Goal: Task Accomplishment & Management: Complete application form

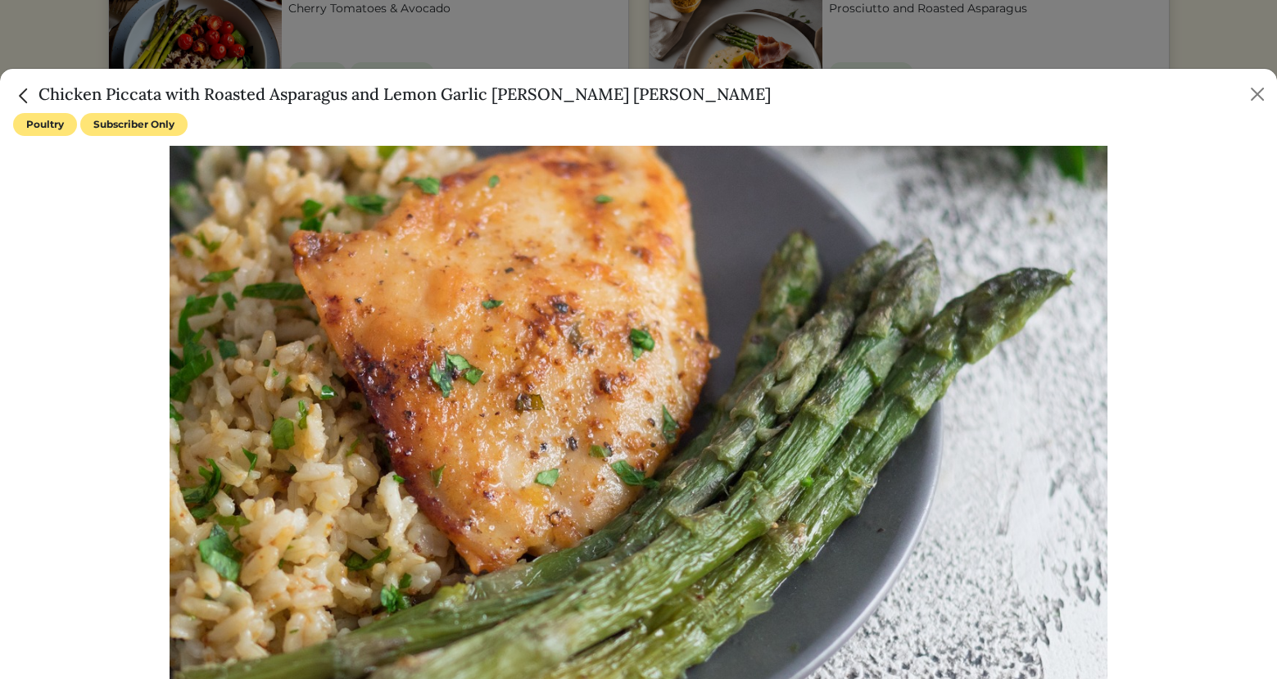
scroll to position [980, 0]
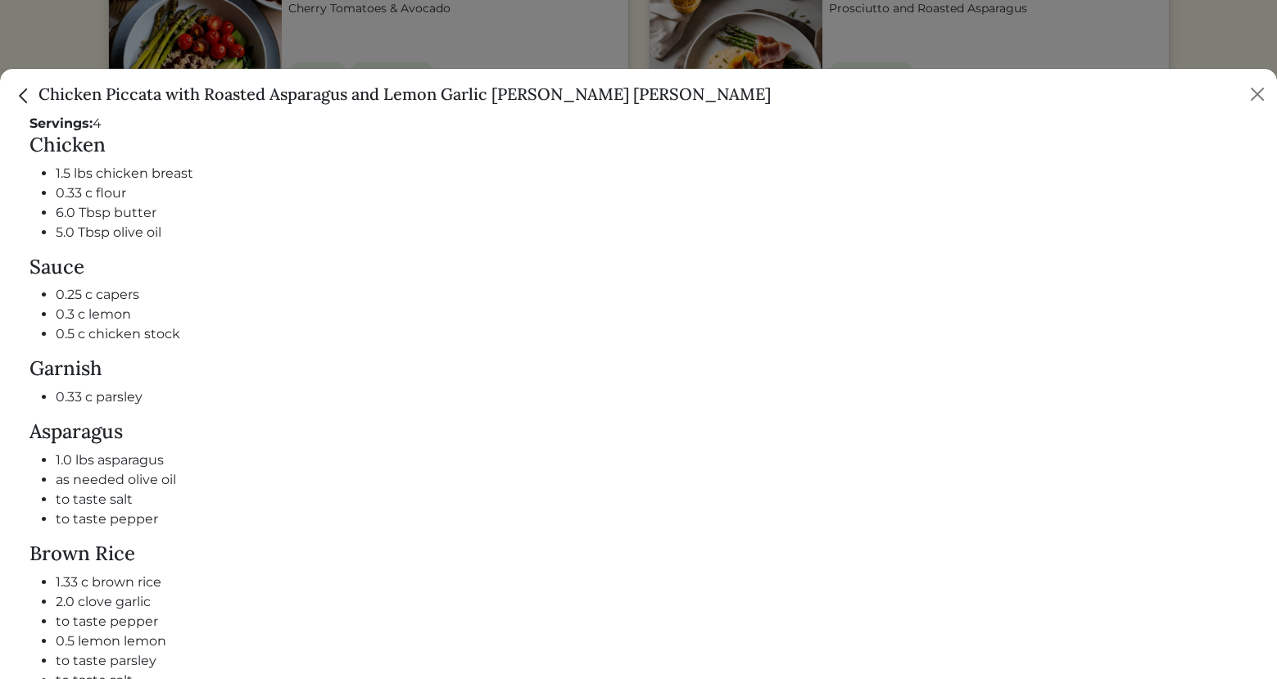
click at [30, 102] on img "Close" at bounding box center [23, 95] width 21 height 21
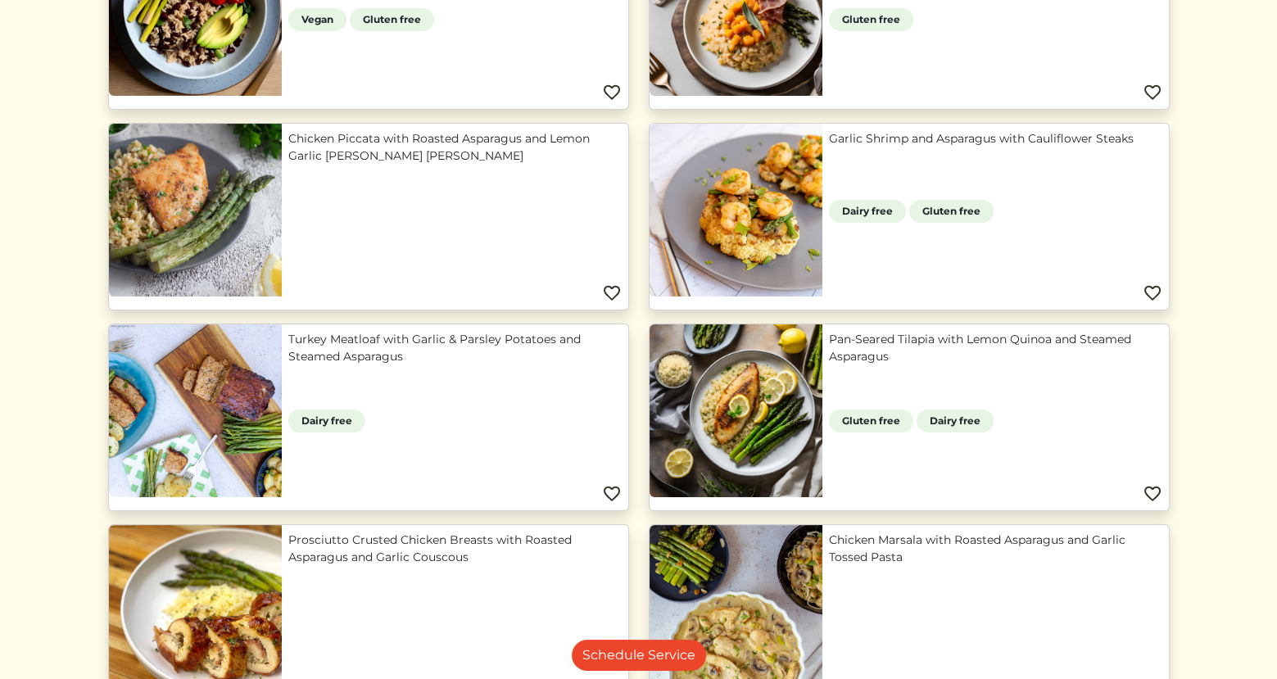
scroll to position [1334, 0]
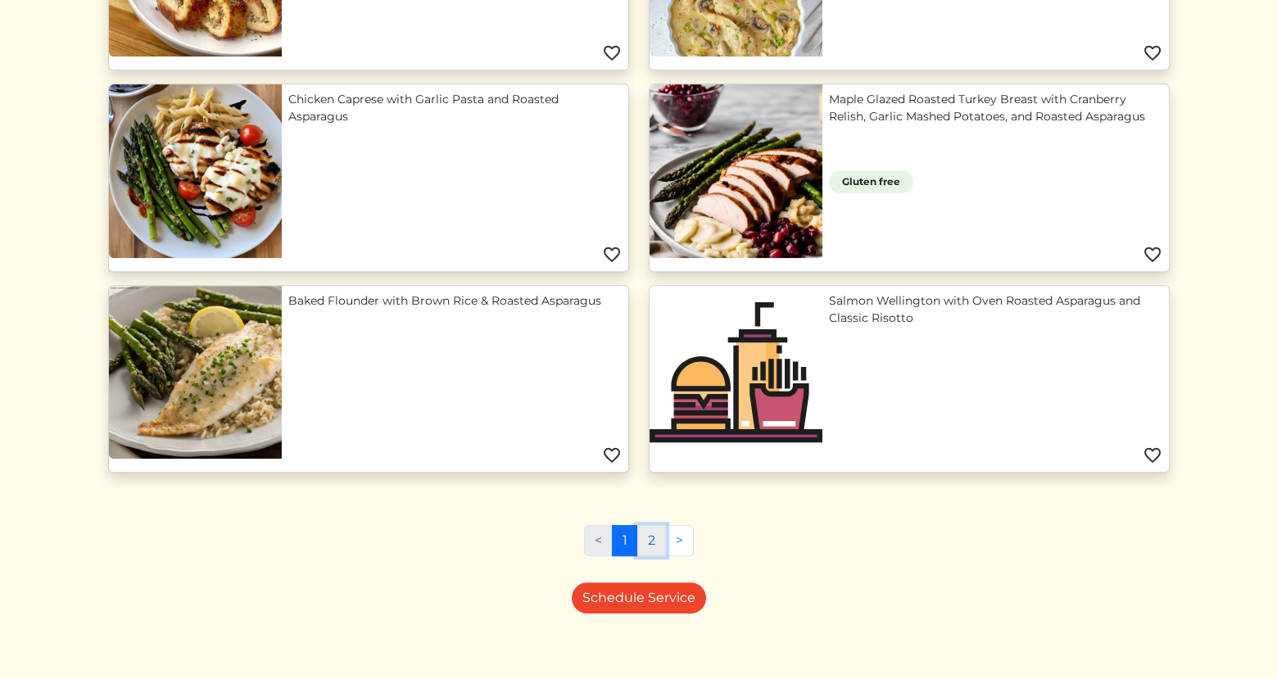
click at [645, 534] on link "2" at bounding box center [651, 540] width 29 height 31
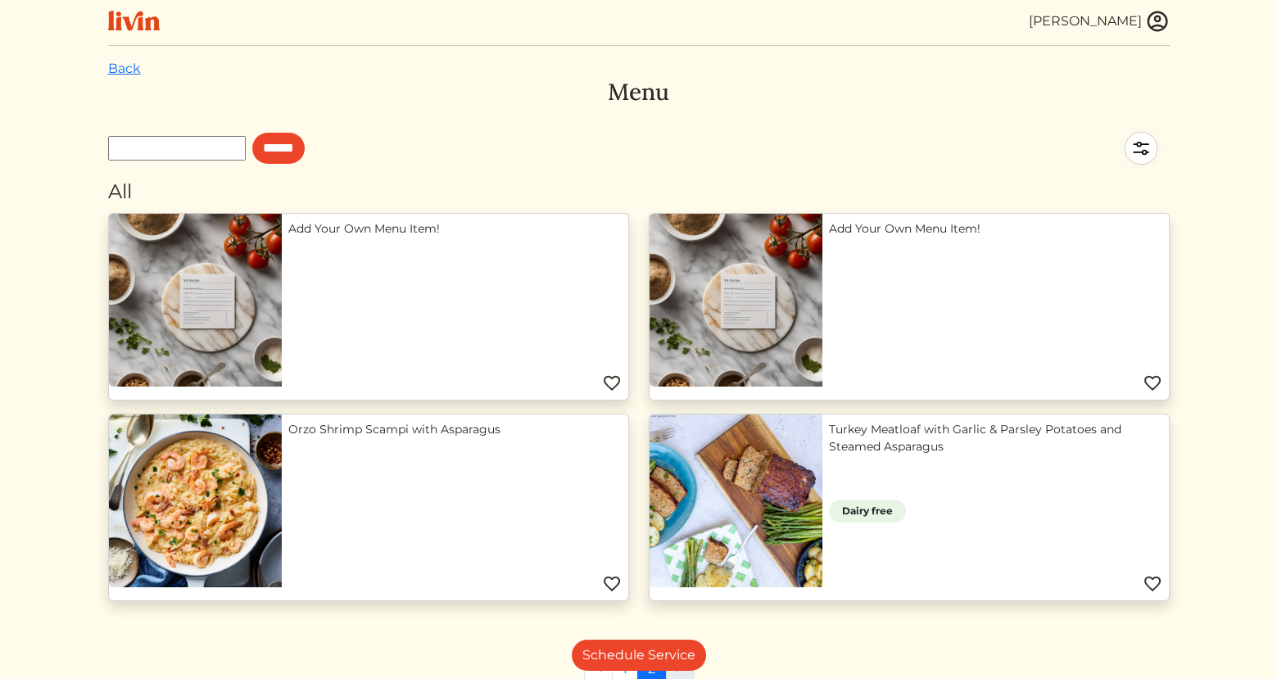
click at [1139, 146] on img at bounding box center [1140, 148] width 57 height 57
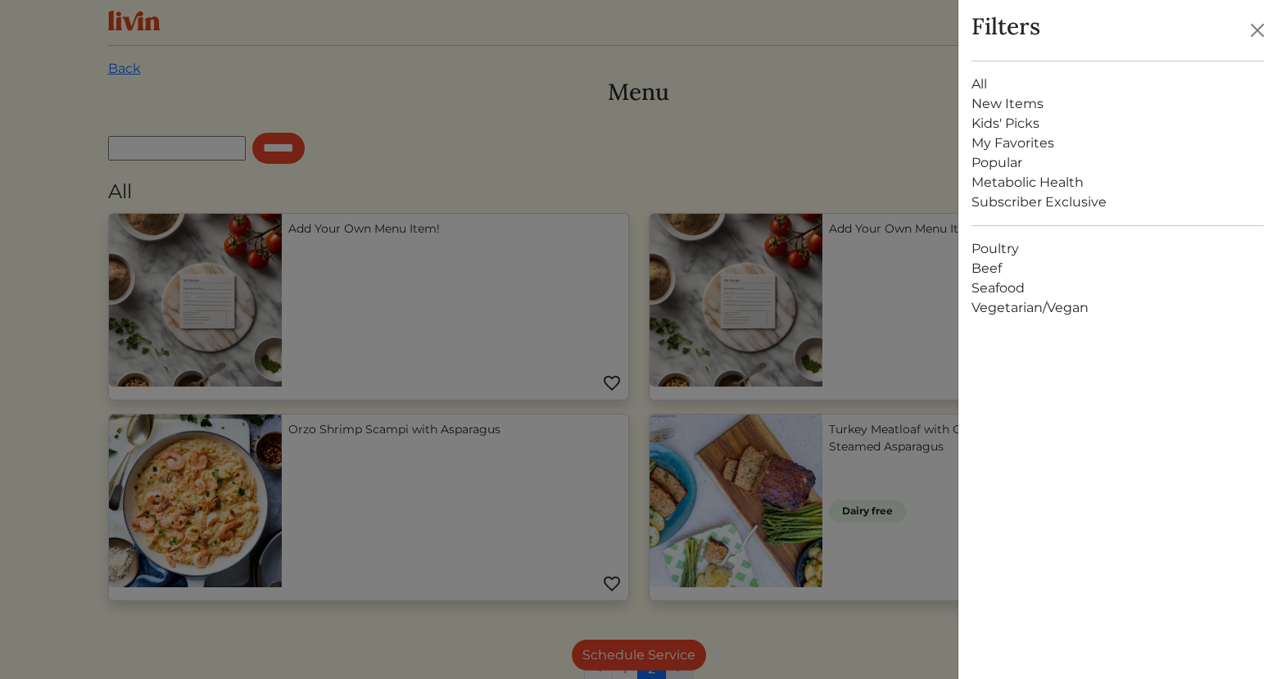
click at [1002, 77] on link "All" at bounding box center [1117, 85] width 292 height 20
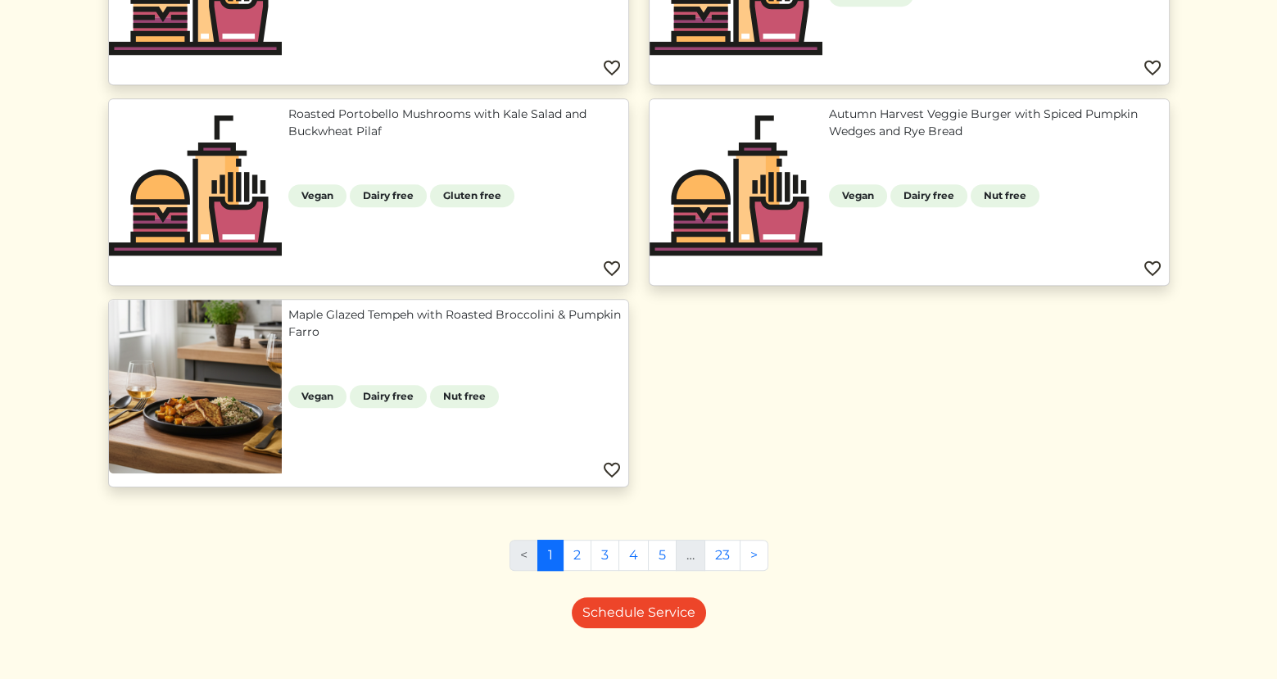
scroll to position [1535, 0]
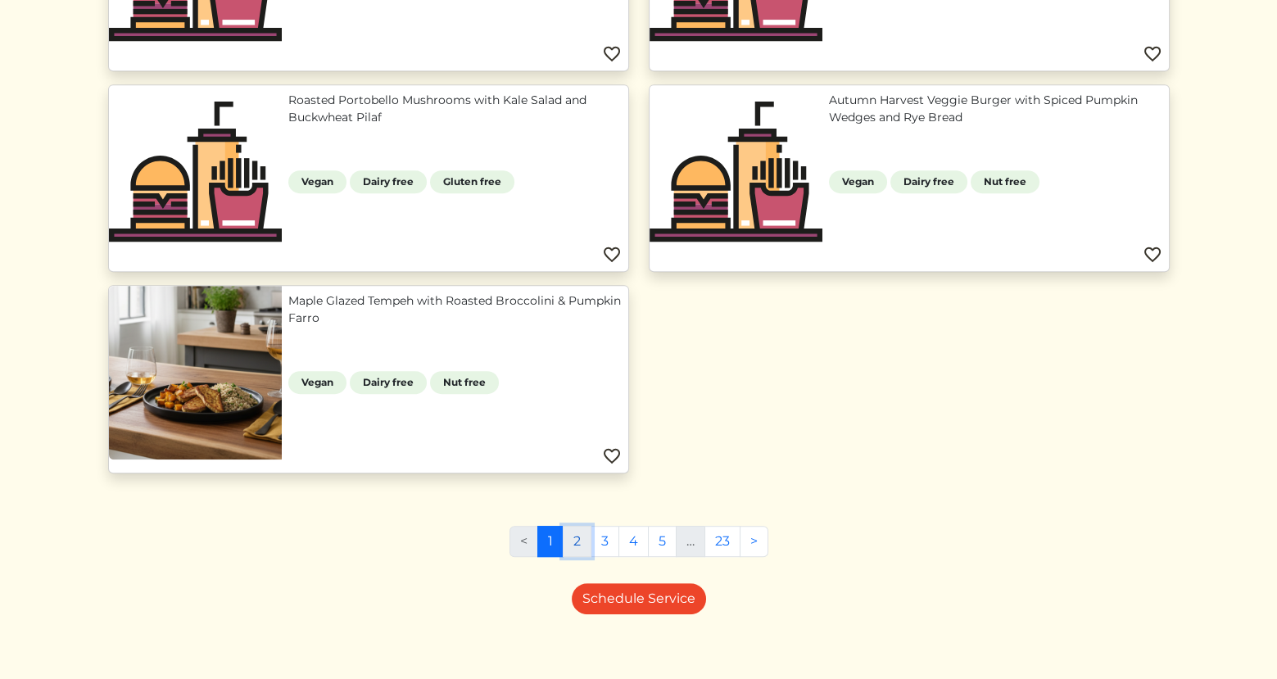
click at [572, 536] on link "2" at bounding box center [577, 541] width 29 height 31
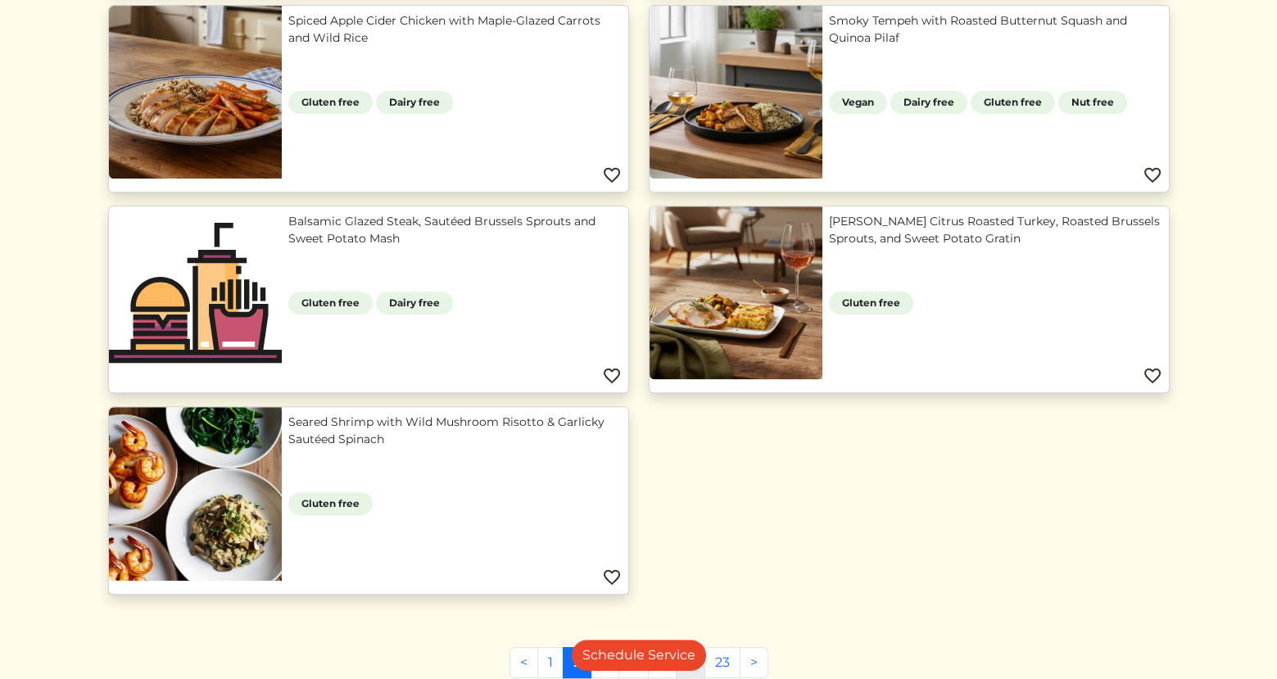
scroll to position [1445, 0]
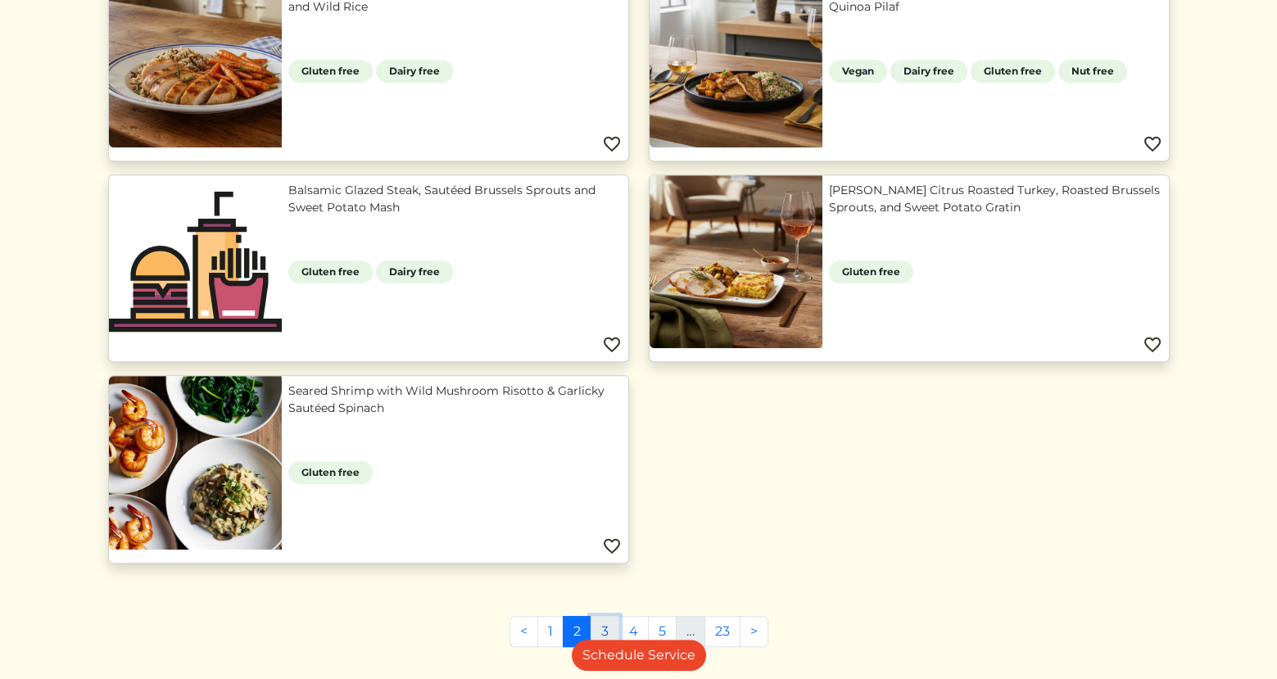
click at [602, 625] on link "3" at bounding box center [604, 631] width 29 height 31
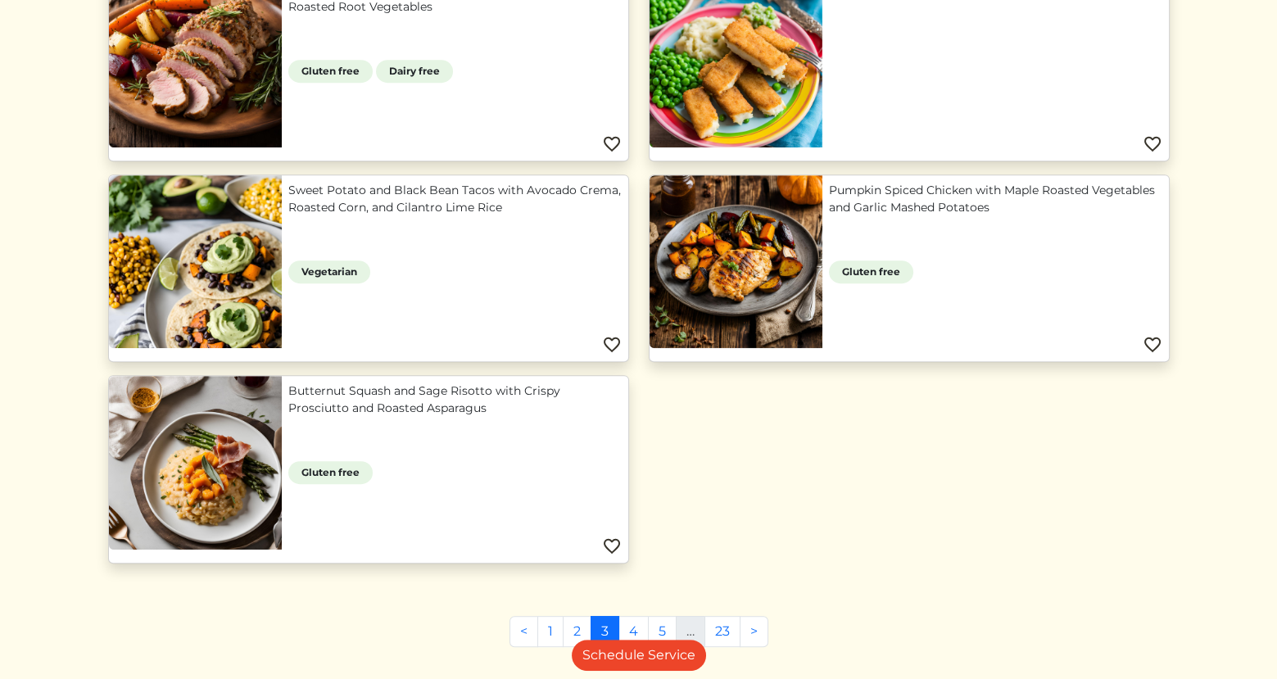
scroll to position [1458, 0]
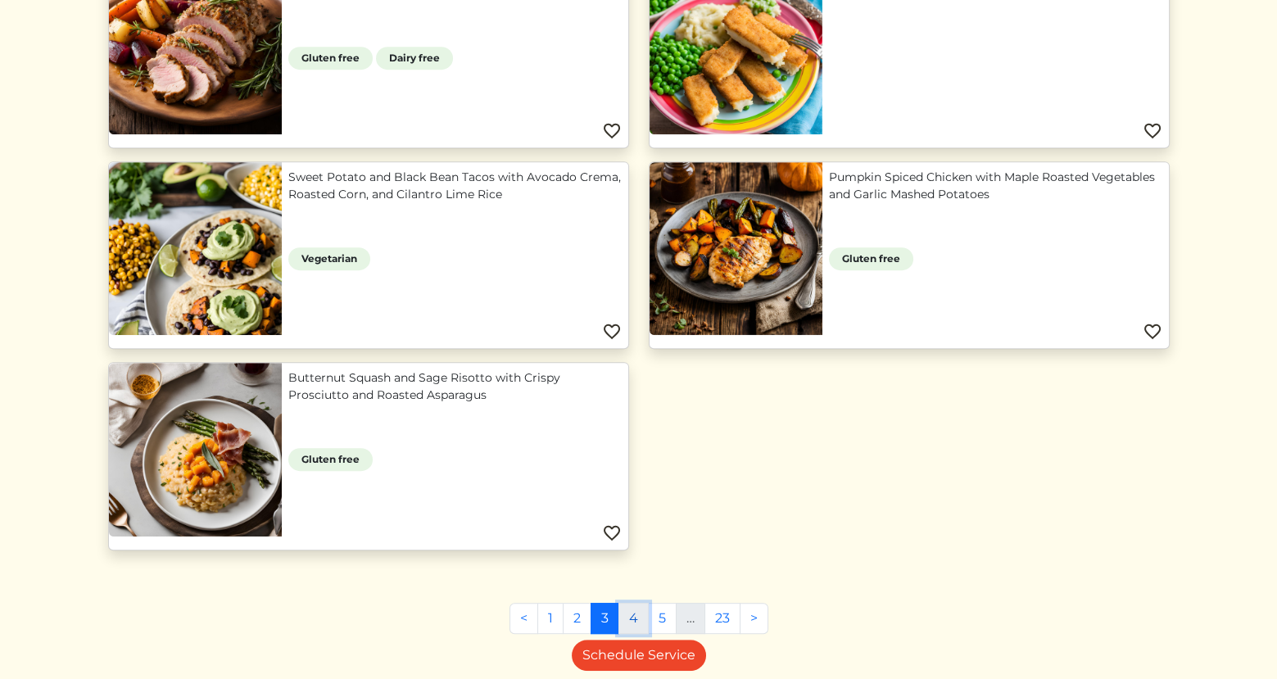
click at [635, 611] on link "4" at bounding box center [633, 618] width 30 height 31
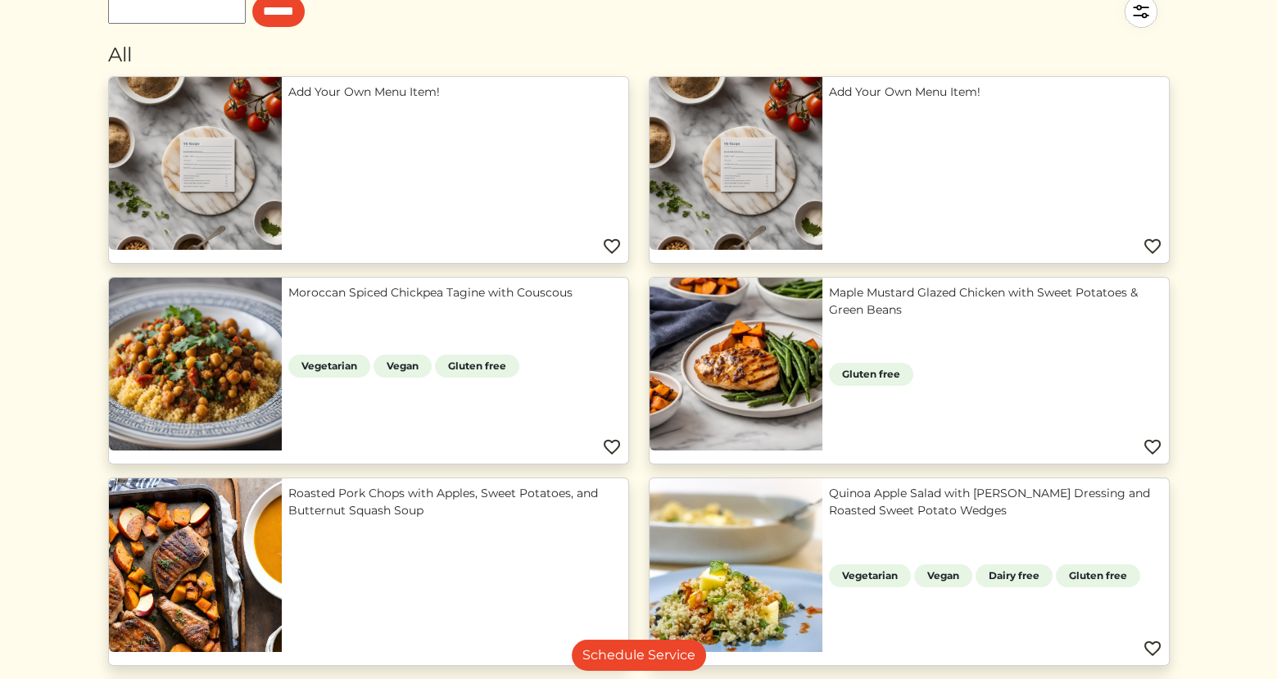
scroll to position [141, 0]
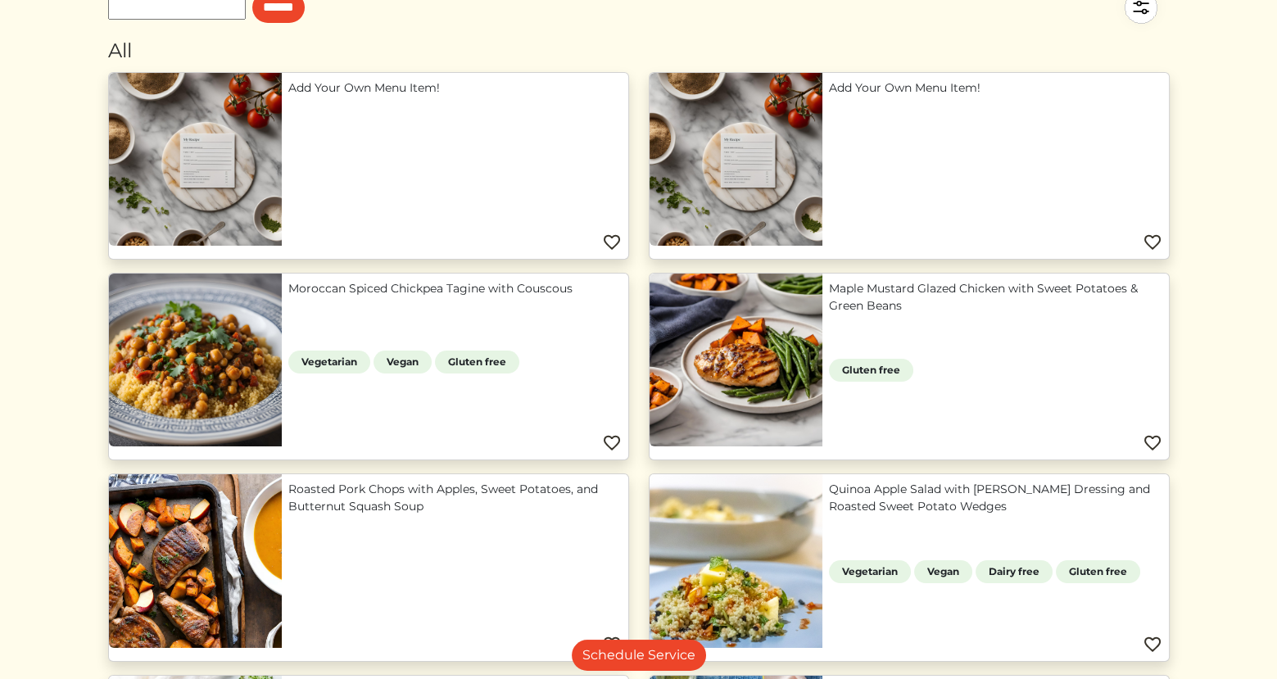
click at [444, 289] on link "Moroccan Spiced Chickpea Tagine with Couscous" at bounding box center [454, 288] width 333 height 17
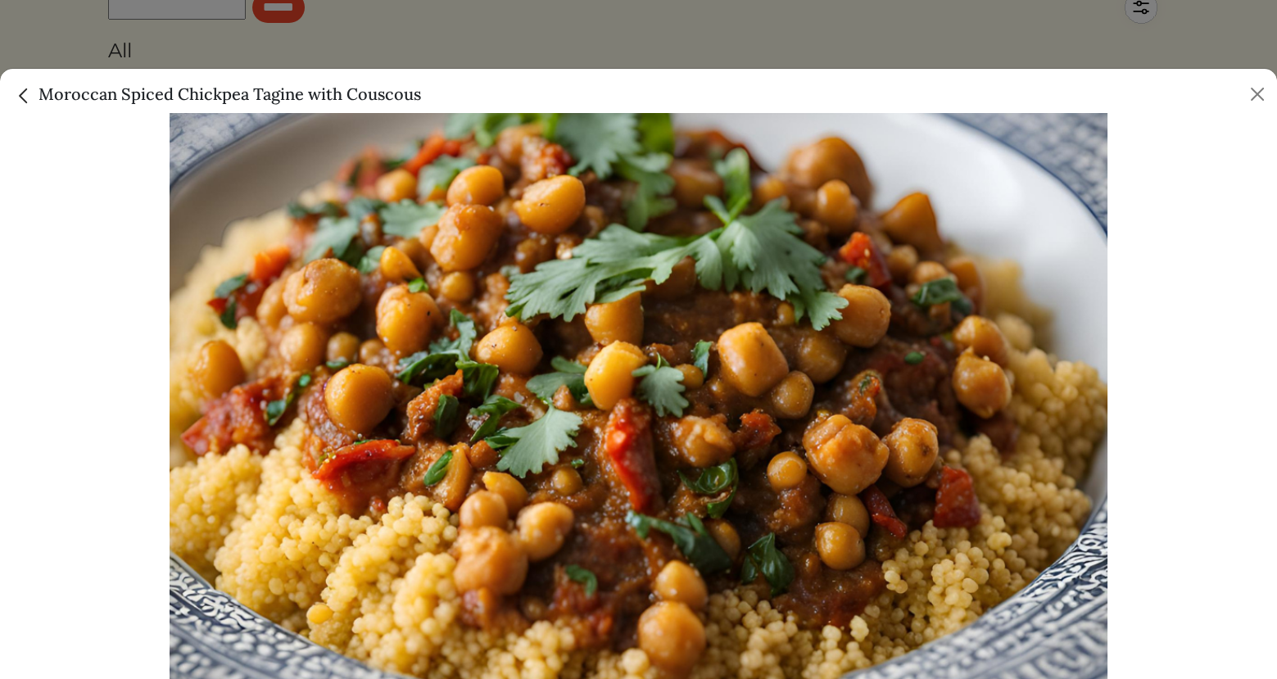
scroll to position [0, 0]
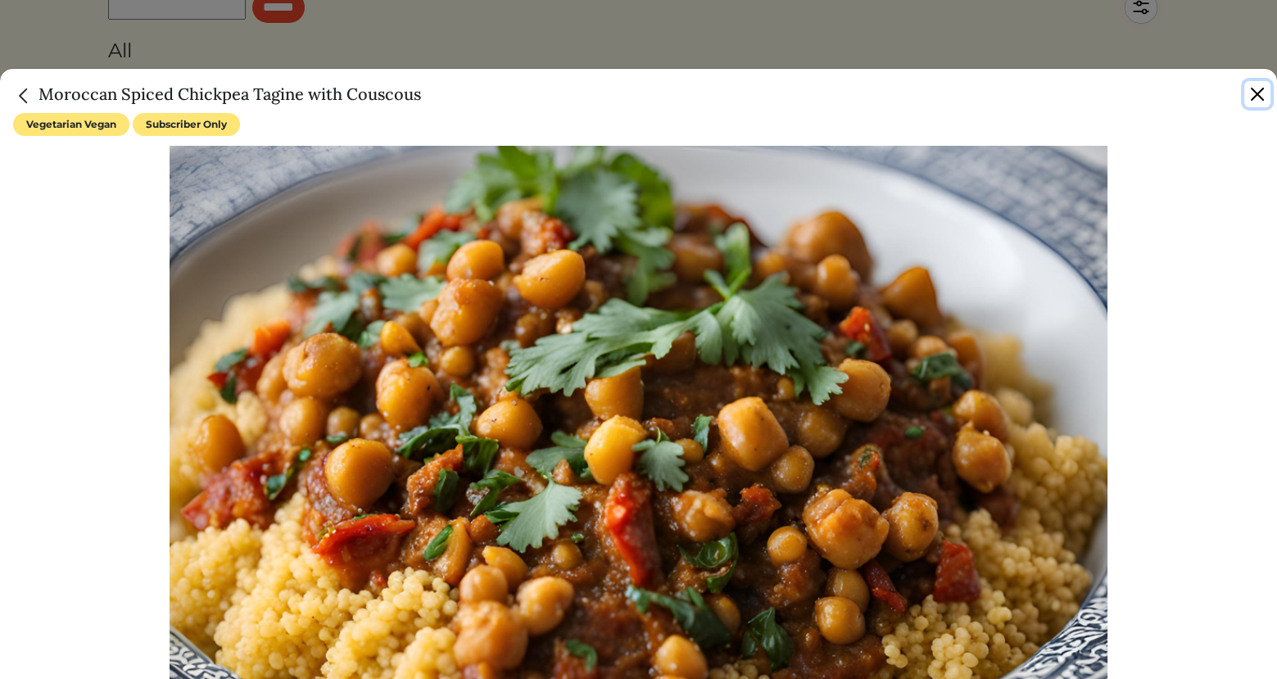
click at [1259, 95] on button "Close" at bounding box center [1257, 94] width 26 height 26
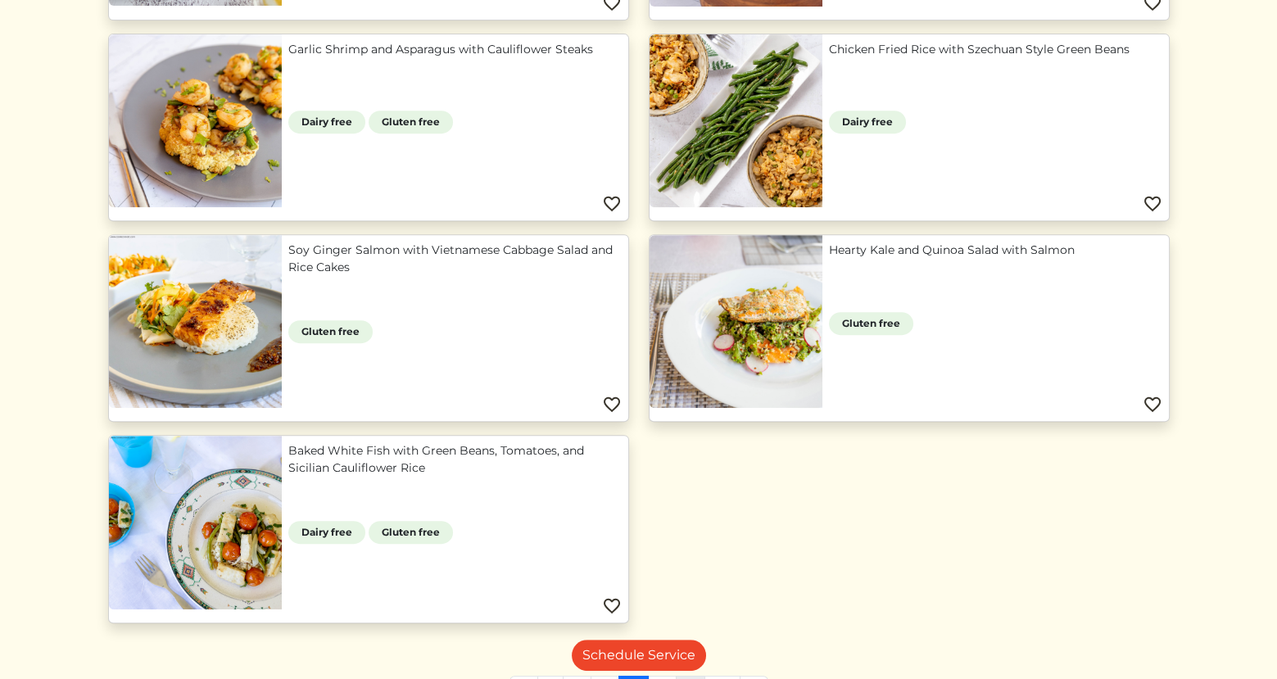
scroll to position [1436, 0]
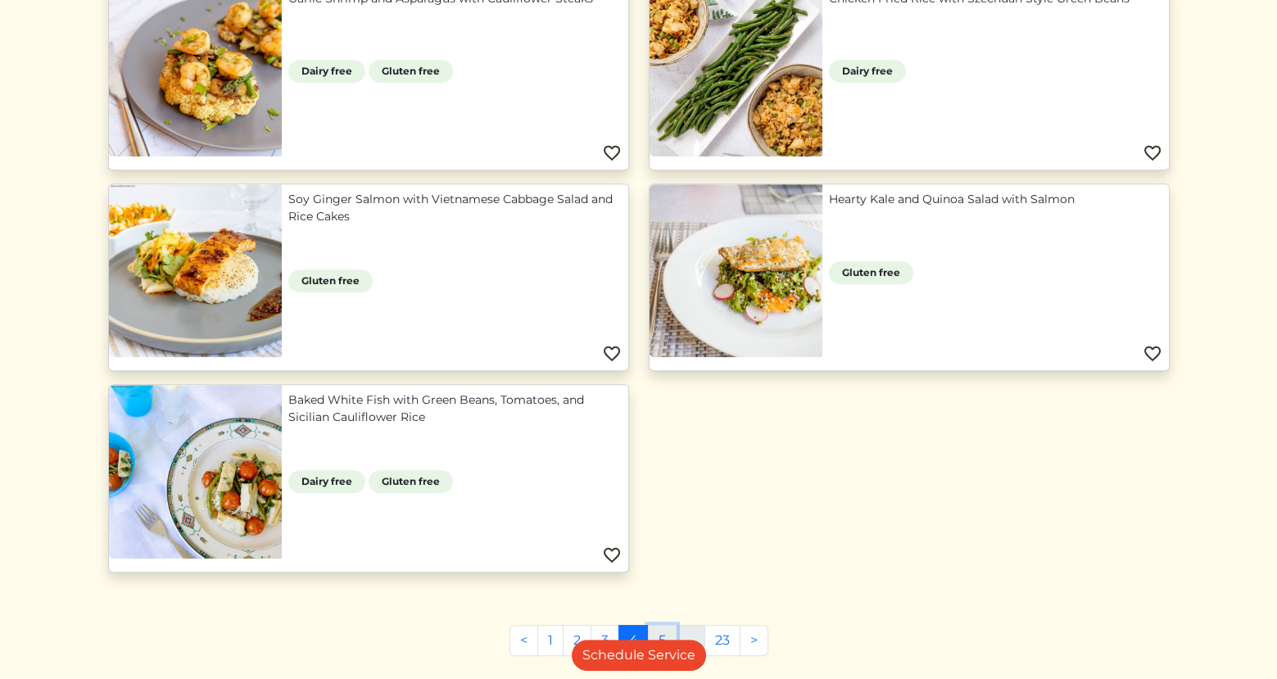
click at [658, 629] on link "5" at bounding box center [662, 640] width 29 height 31
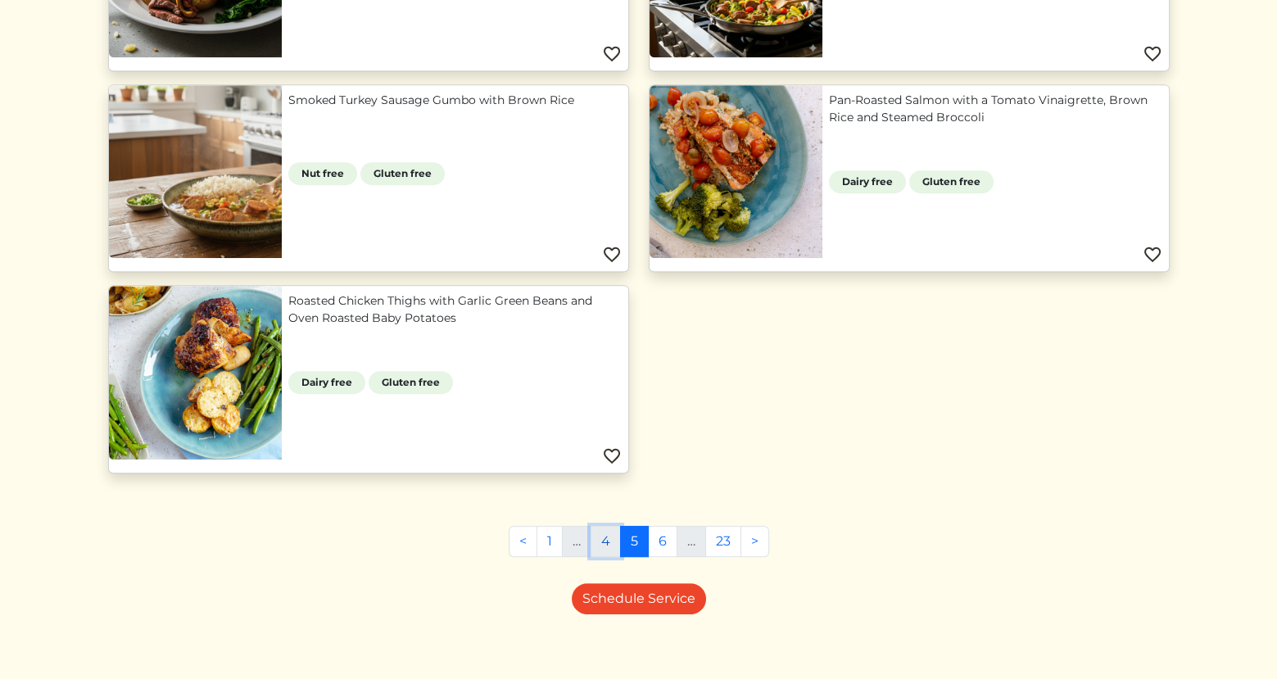
click at [617, 531] on link "4" at bounding box center [605, 541] width 30 height 31
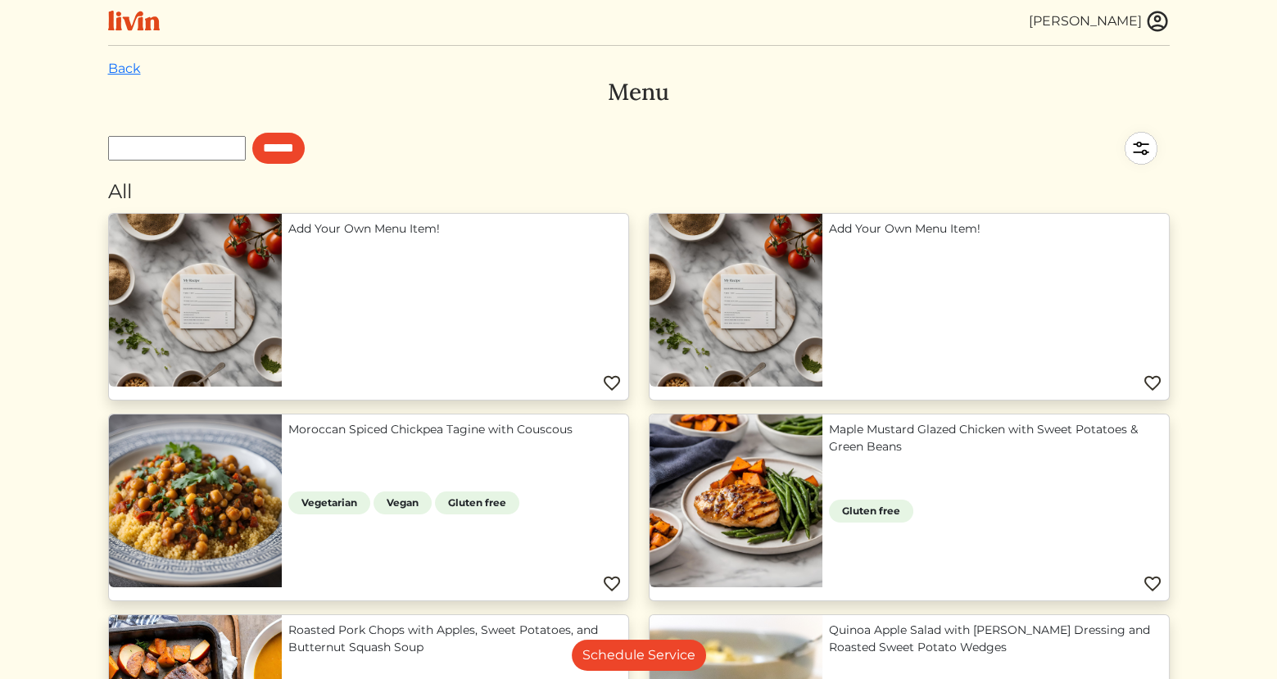
click at [455, 437] on link "Moroccan Spiced Chickpea Tagine with Couscous" at bounding box center [454, 429] width 333 height 17
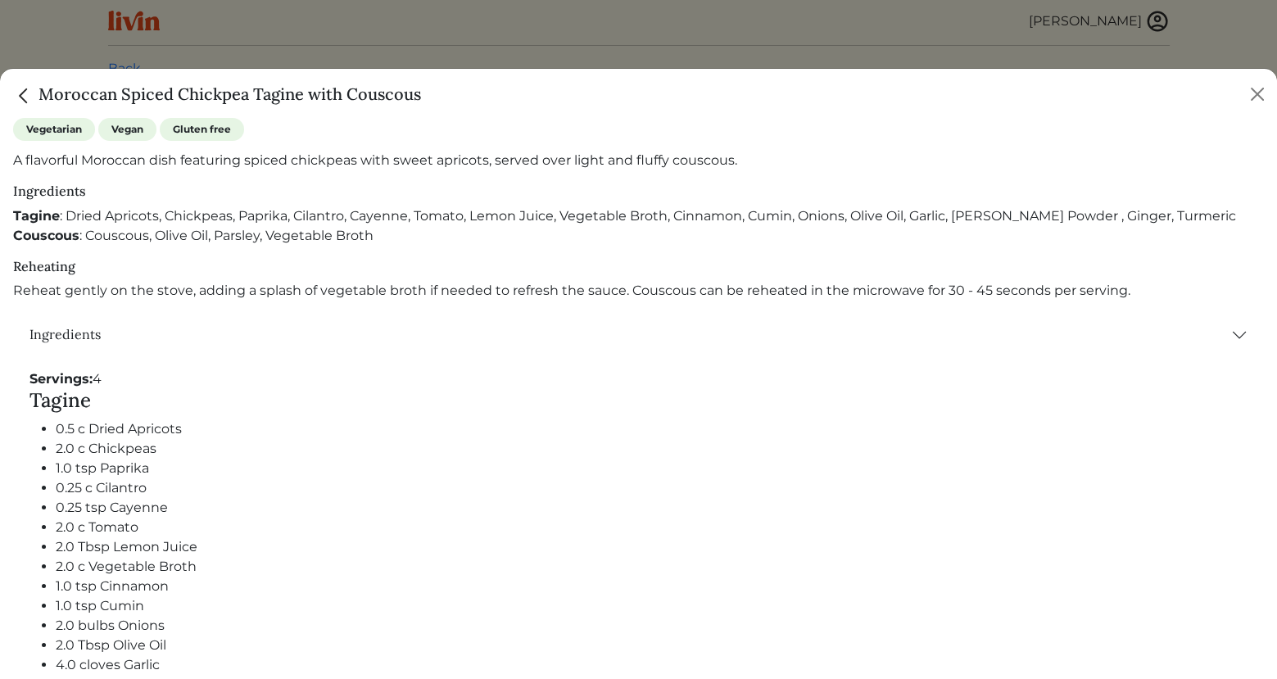
scroll to position [658, 0]
drag, startPoint x: 33, startPoint y: 407, endPoint x: 299, endPoint y: 614, distance: 337.3
click at [299, 614] on div "Tagine 0.5 c Dried Apricots 2.0 c Chickpeas 1.0 tsp Paprika 0.25 c Cilantro 0.2…" at bounding box center [638, 624] width 1218 height 467
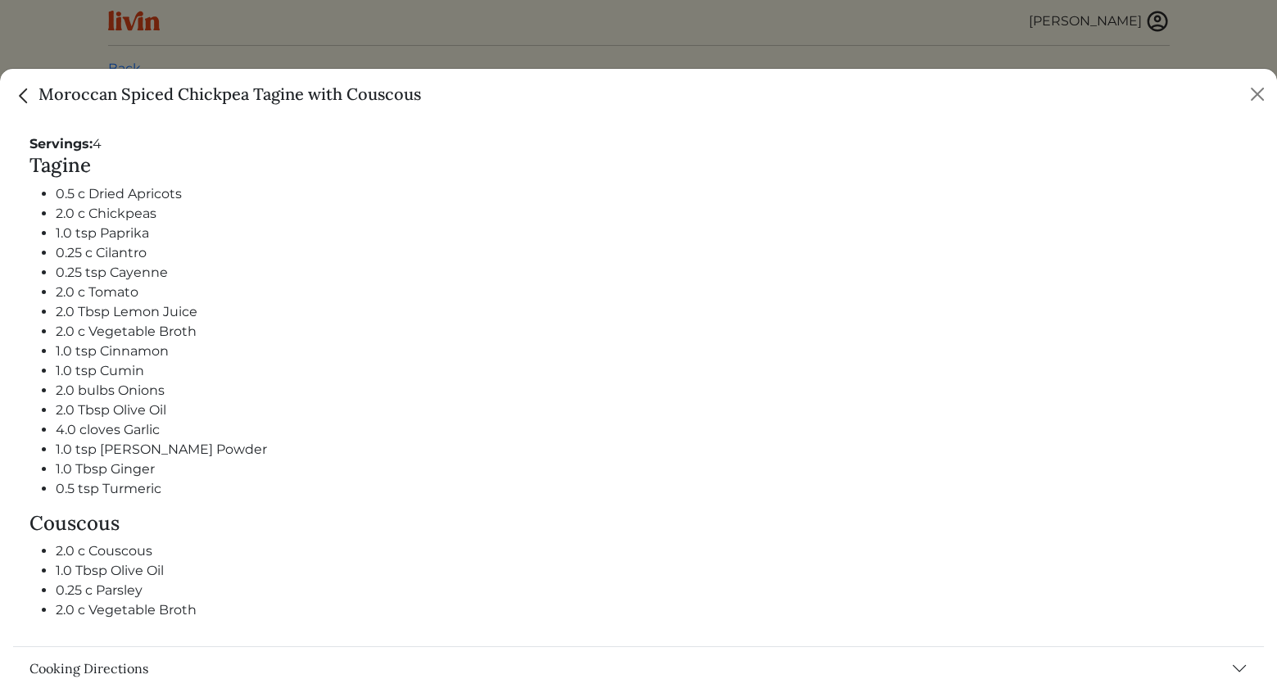
scroll to position [917, 0]
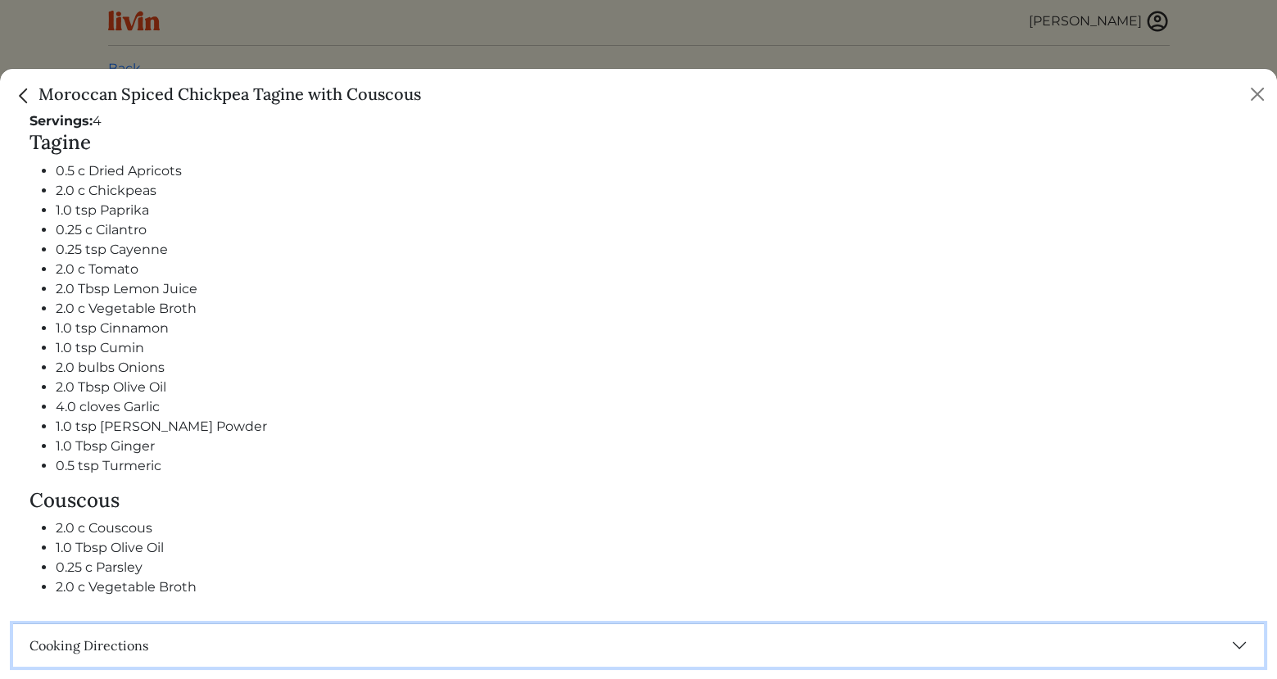
click at [132, 648] on button "Cooking Directions" at bounding box center [638, 645] width 1251 height 43
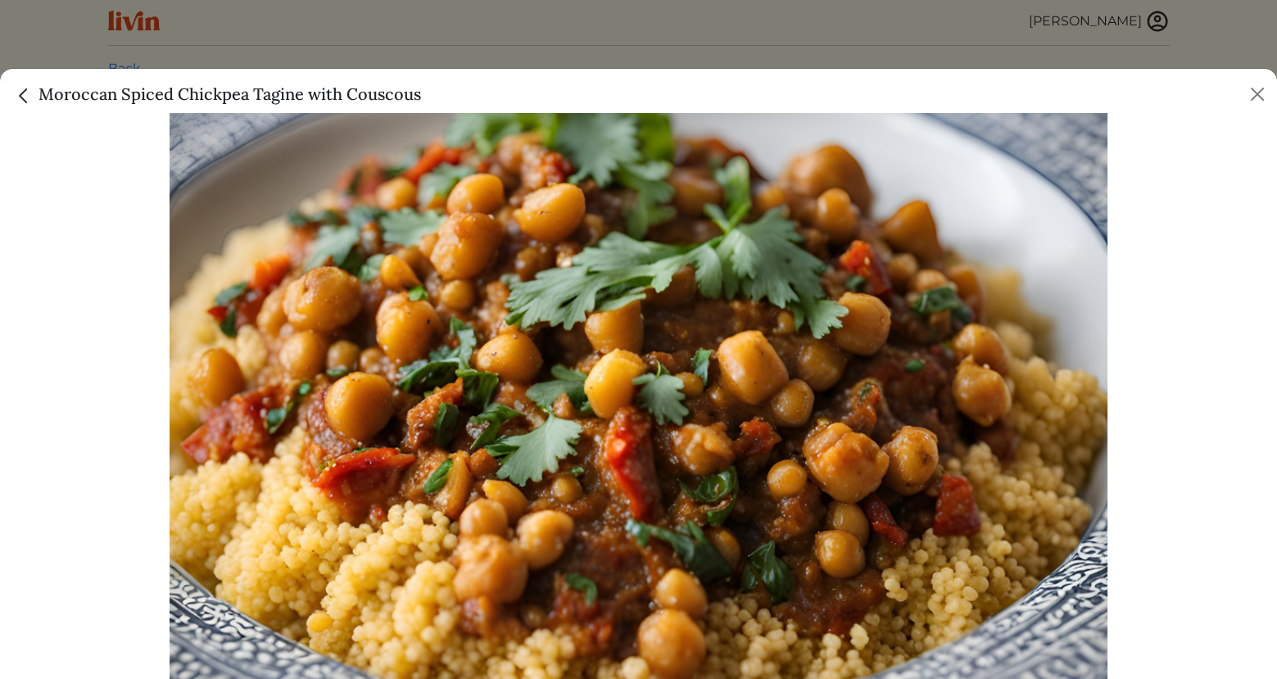
scroll to position [0, 0]
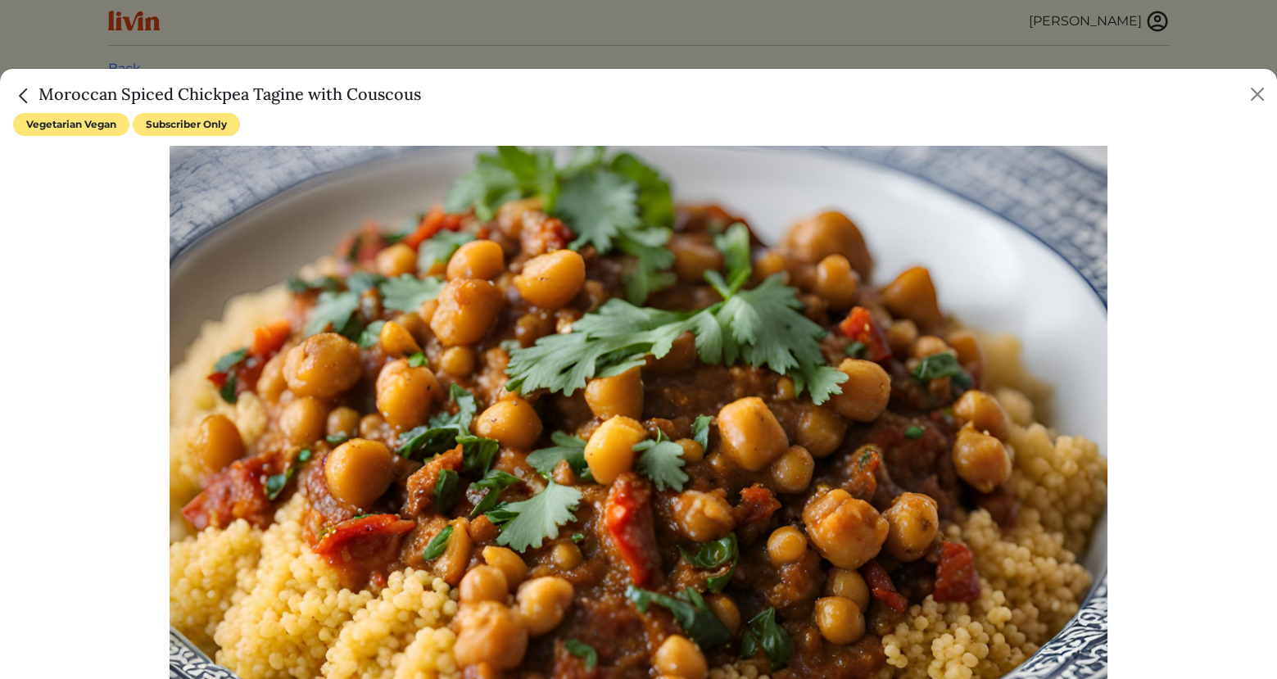
click at [121, 94] on h5 "Moroccan Spiced Chickpea Tagine with Couscous" at bounding box center [217, 94] width 408 height 25
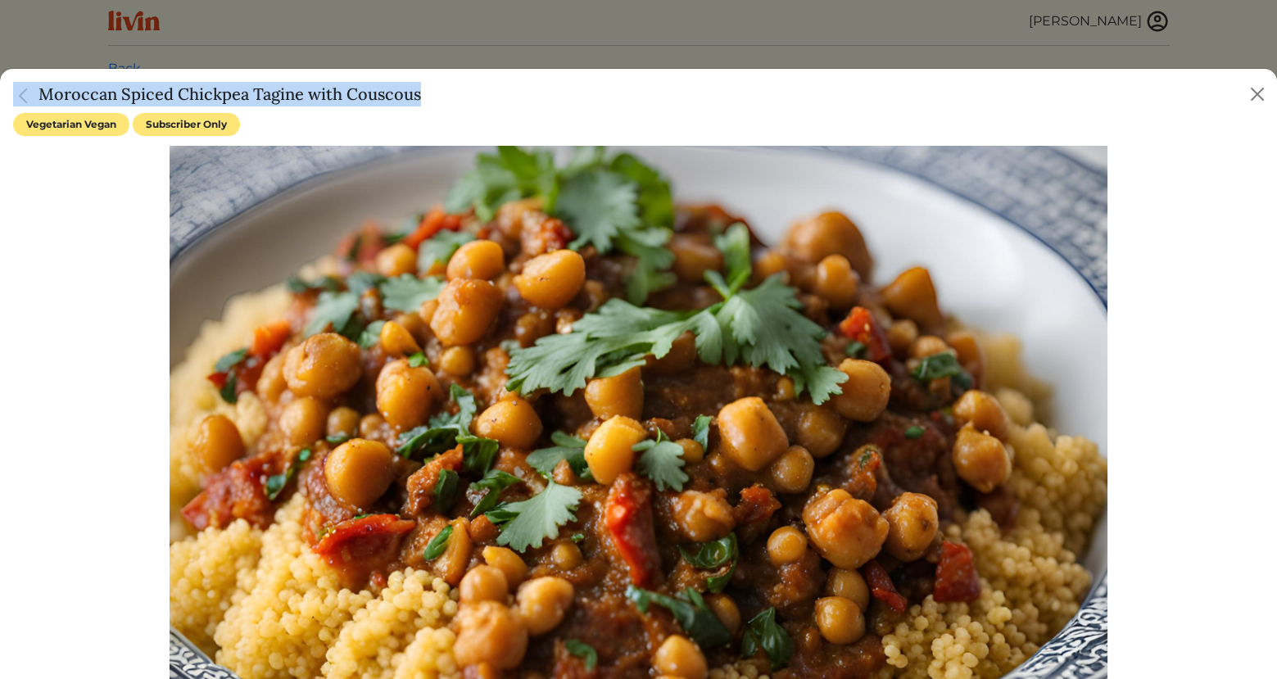
click at [121, 94] on h5 "Moroccan Spiced Chickpea Tagine with Couscous" at bounding box center [217, 94] width 408 height 25
click at [246, 92] on h5 "Moroccan Spiced Chickpea Tagine with Couscous" at bounding box center [217, 94] width 408 height 25
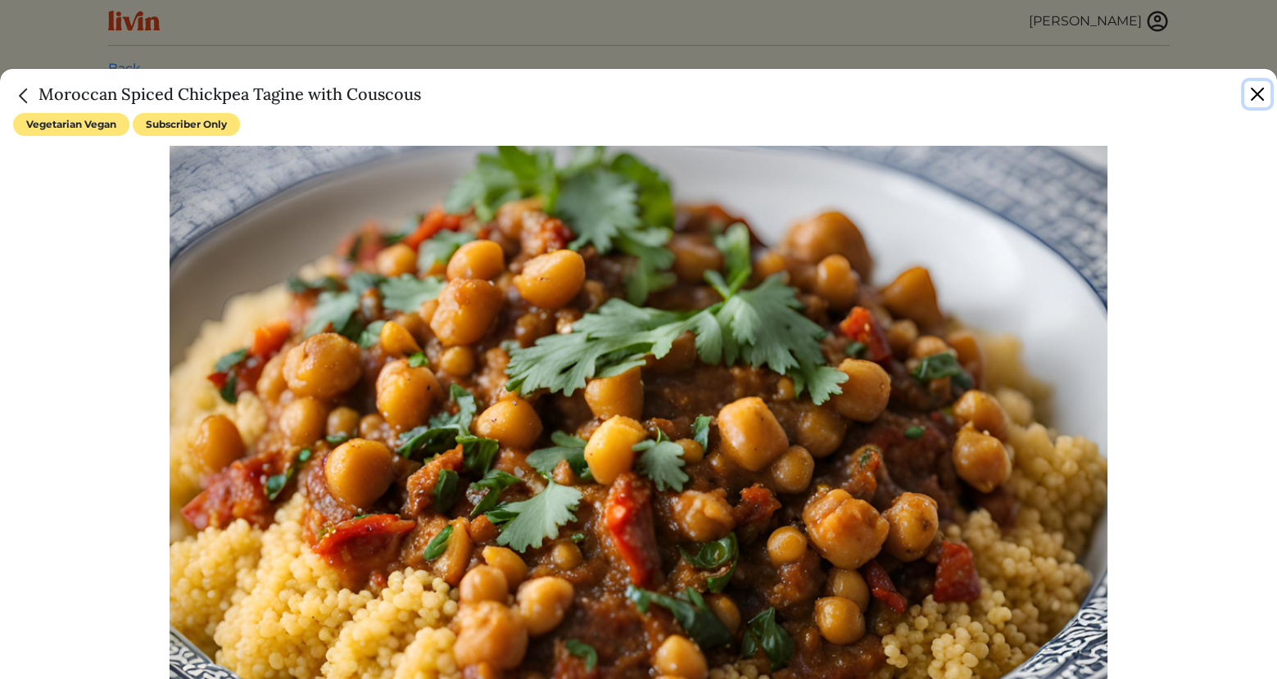
click at [1257, 94] on button "Close" at bounding box center [1257, 94] width 26 height 26
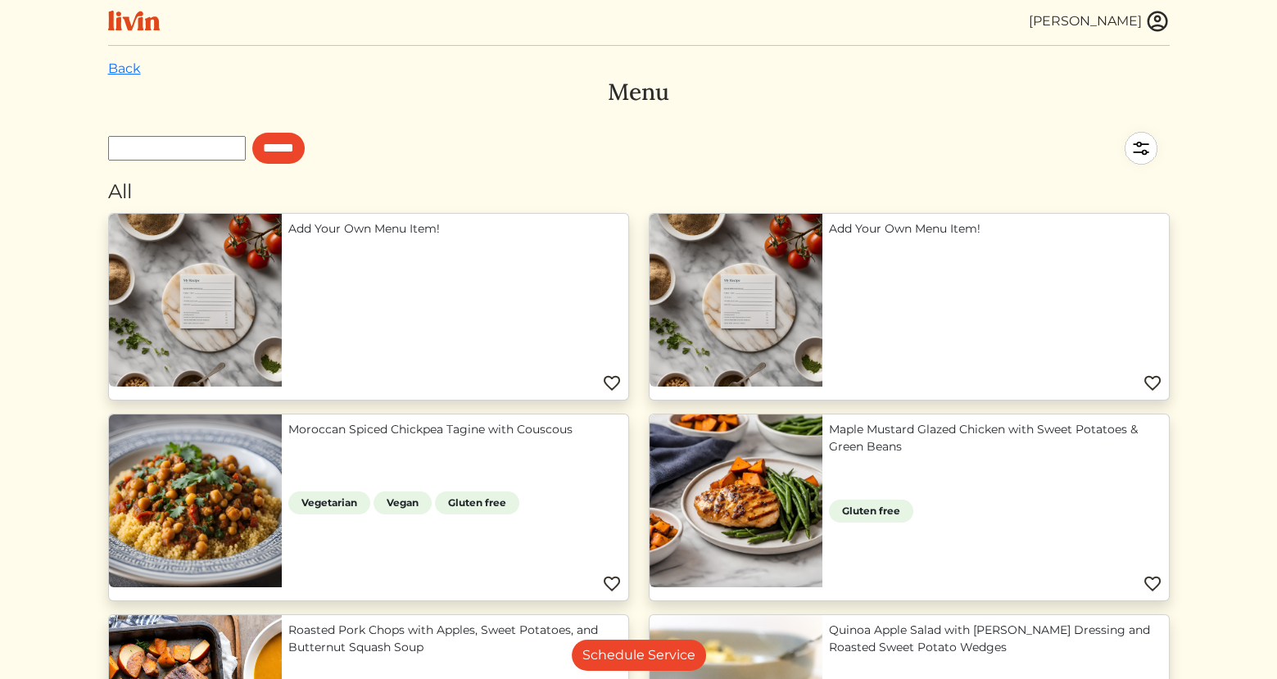
click at [1153, 18] on img at bounding box center [1157, 21] width 25 height 25
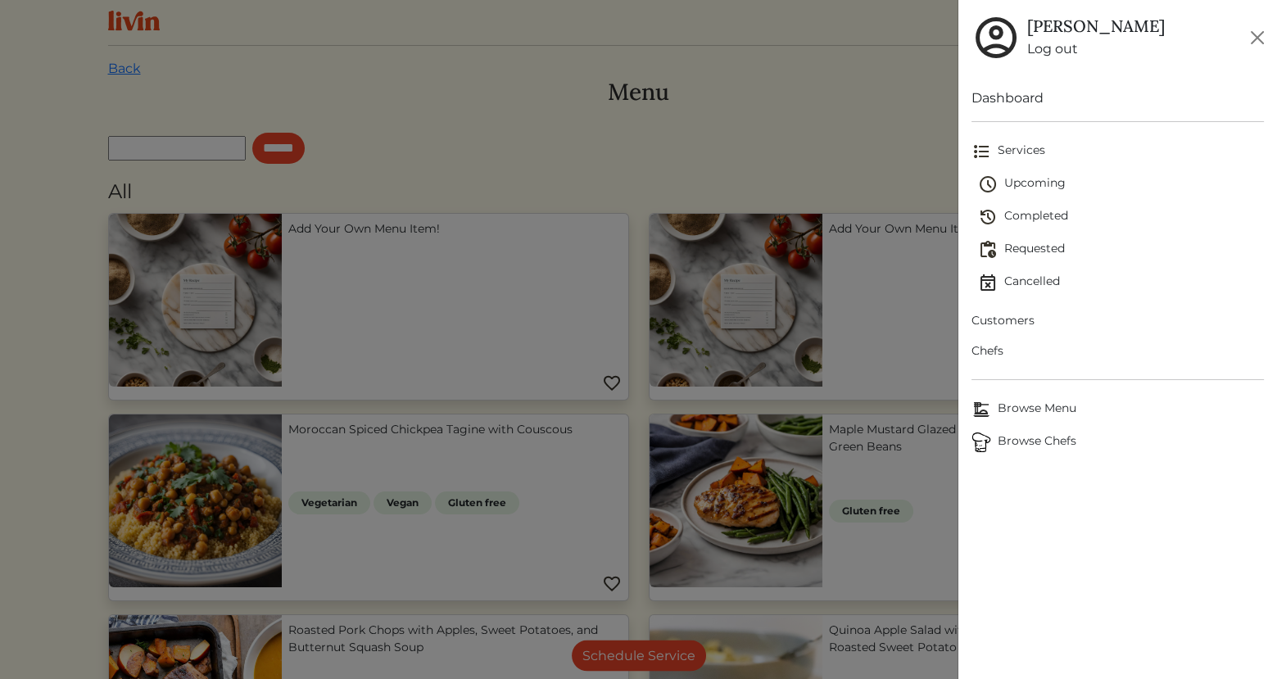
click at [1056, 57] on link "Log out" at bounding box center [1096, 49] width 138 height 20
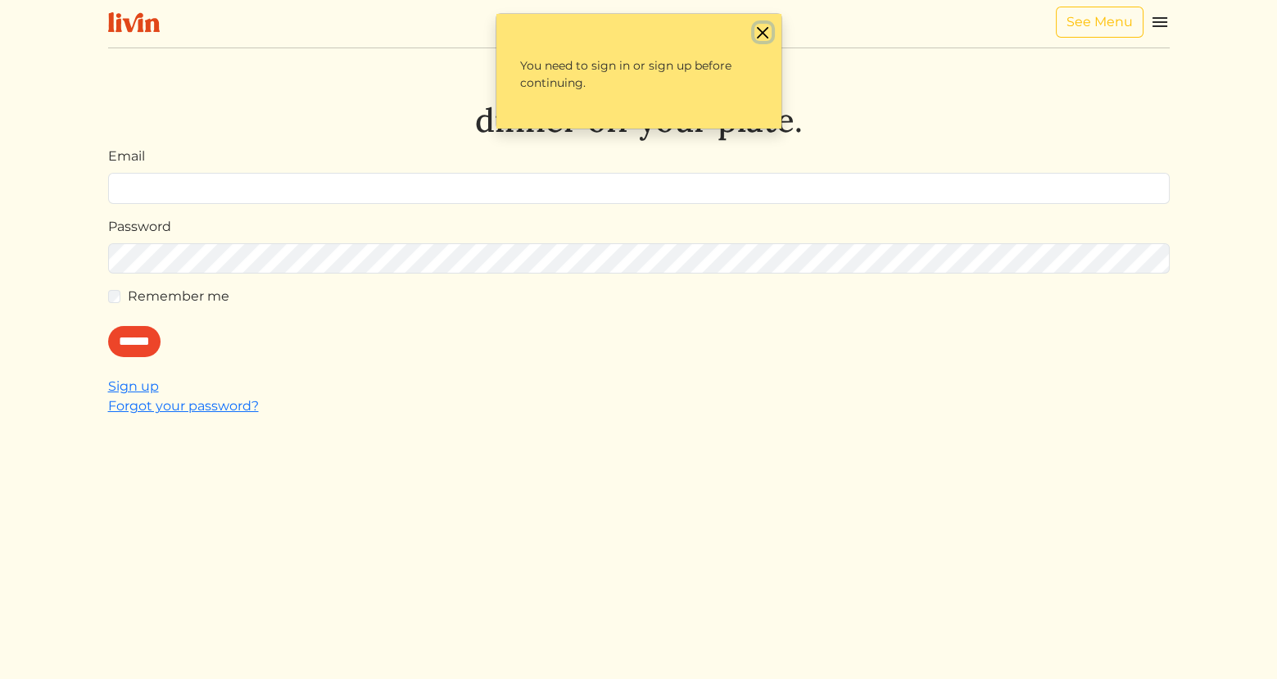
click at [770, 30] on button "Close" at bounding box center [762, 32] width 17 height 17
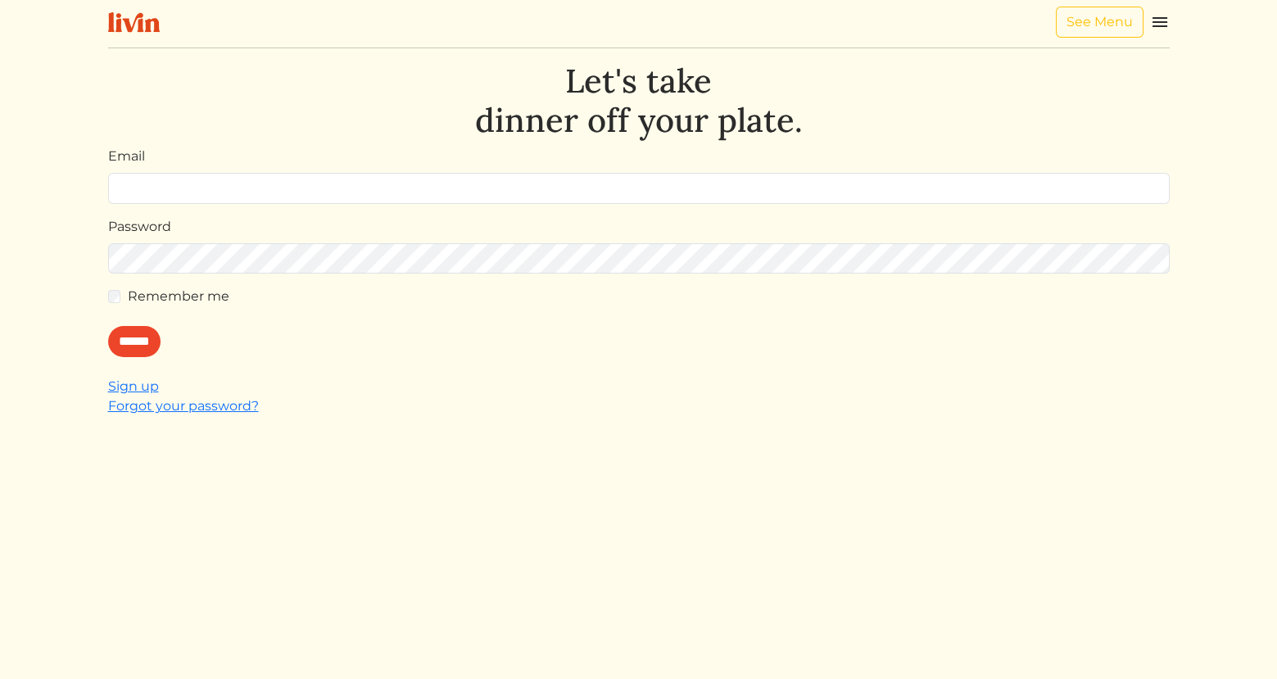
click at [1164, 20] on img at bounding box center [1160, 22] width 20 height 20
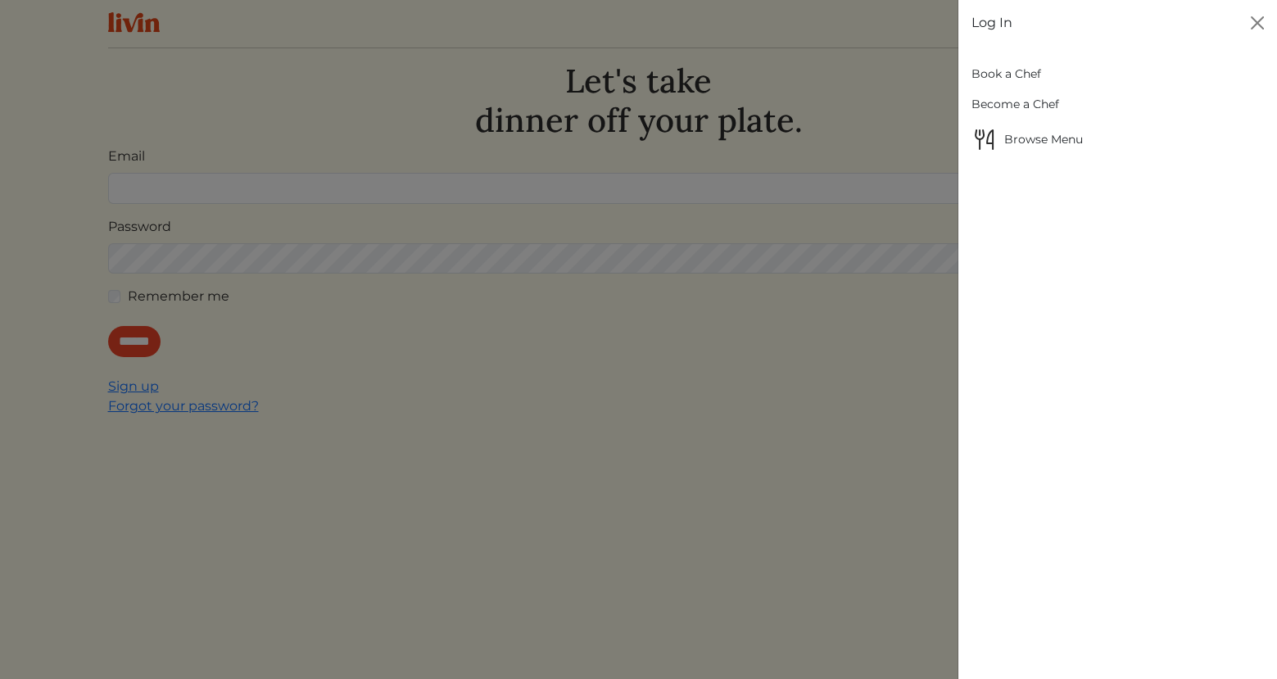
click at [1006, 76] on link "Book a Chef" at bounding box center [1117, 74] width 292 height 30
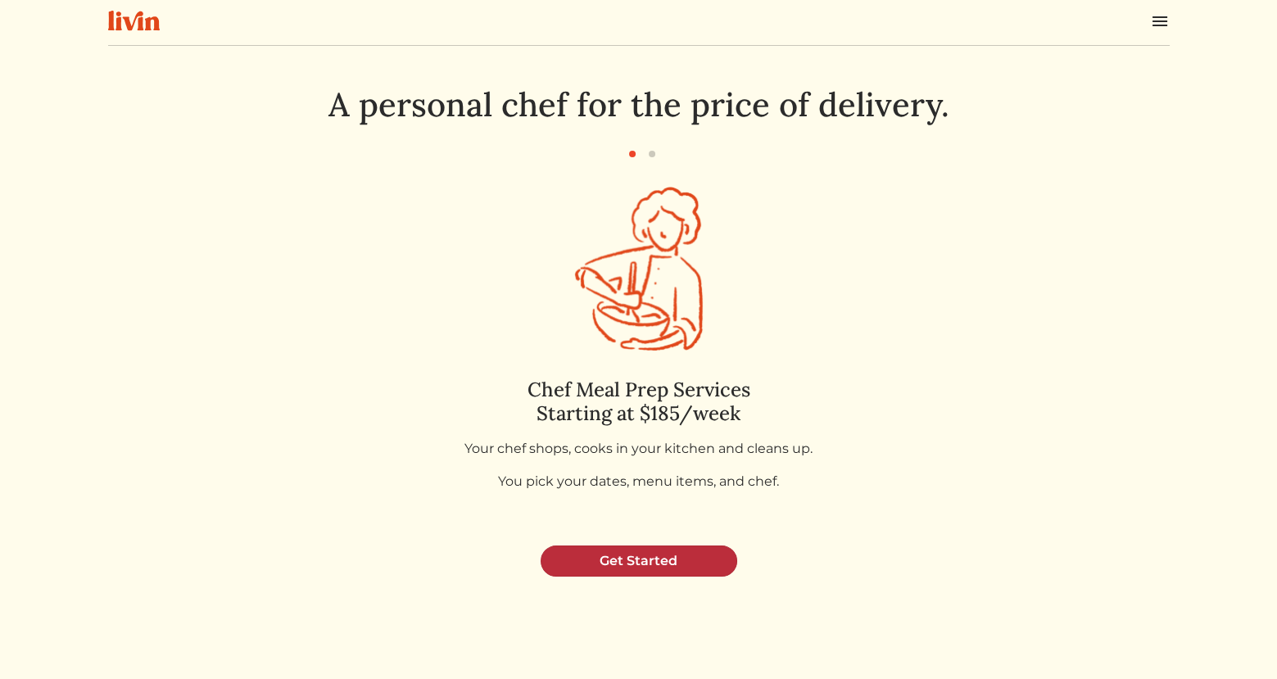
click at [657, 558] on link "Get Started" at bounding box center [638, 560] width 197 height 31
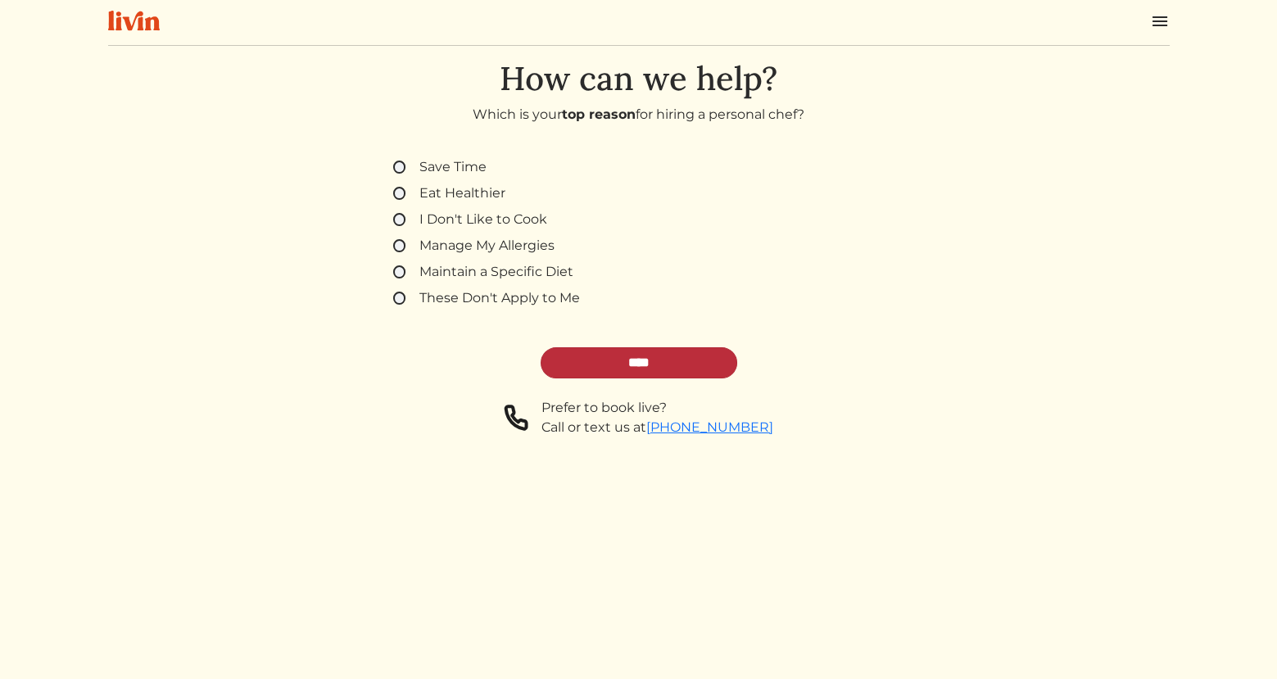
click at [640, 360] on input "****" at bounding box center [638, 362] width 197 height 31
click at [432, 253] on label "Manage My Allergies" at bounding box center [486, 246] width 135 height 20
click at [653, 358] on input "****" at bounding box center [638, 362] width 197 height 31
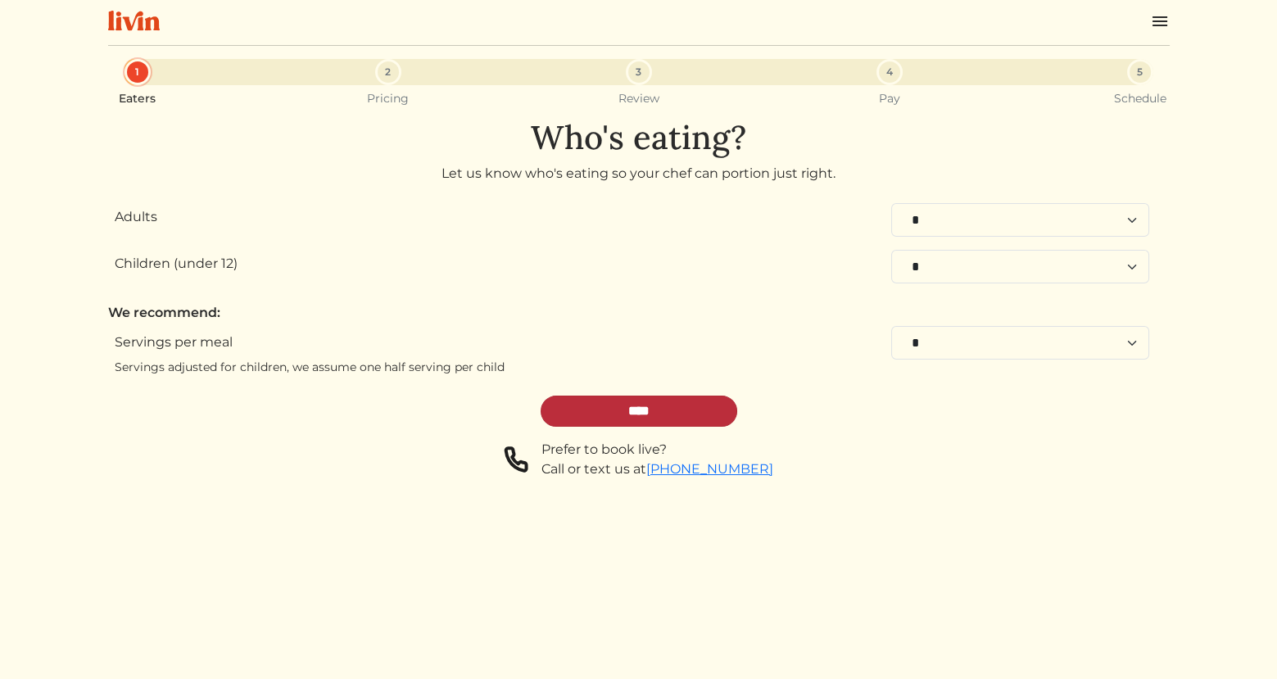
click at [632, 408] on input "****" at bounding box center [638, 411] width 197 height 31
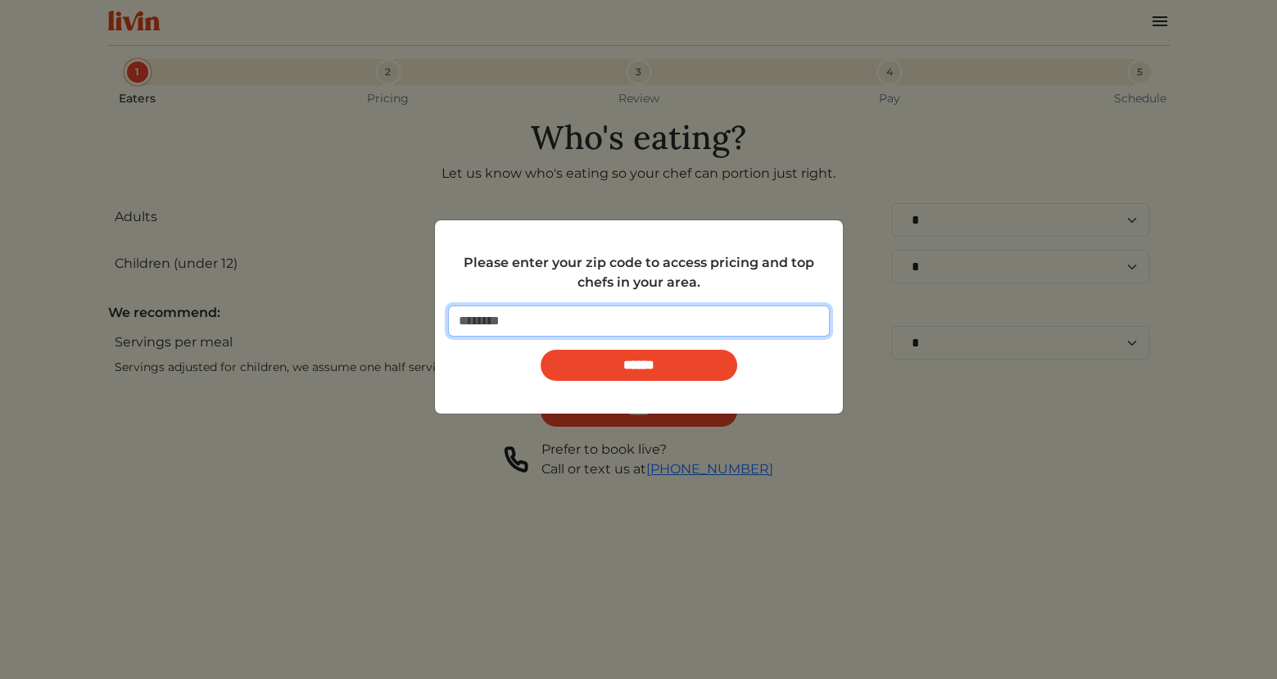
click at [590, 317] on input "number" at bounding box center [639, 320] width 382 height 31
type input "*****"
click at [540, 350] on input "******" at bounding box center [638, 365] width 197 height 31
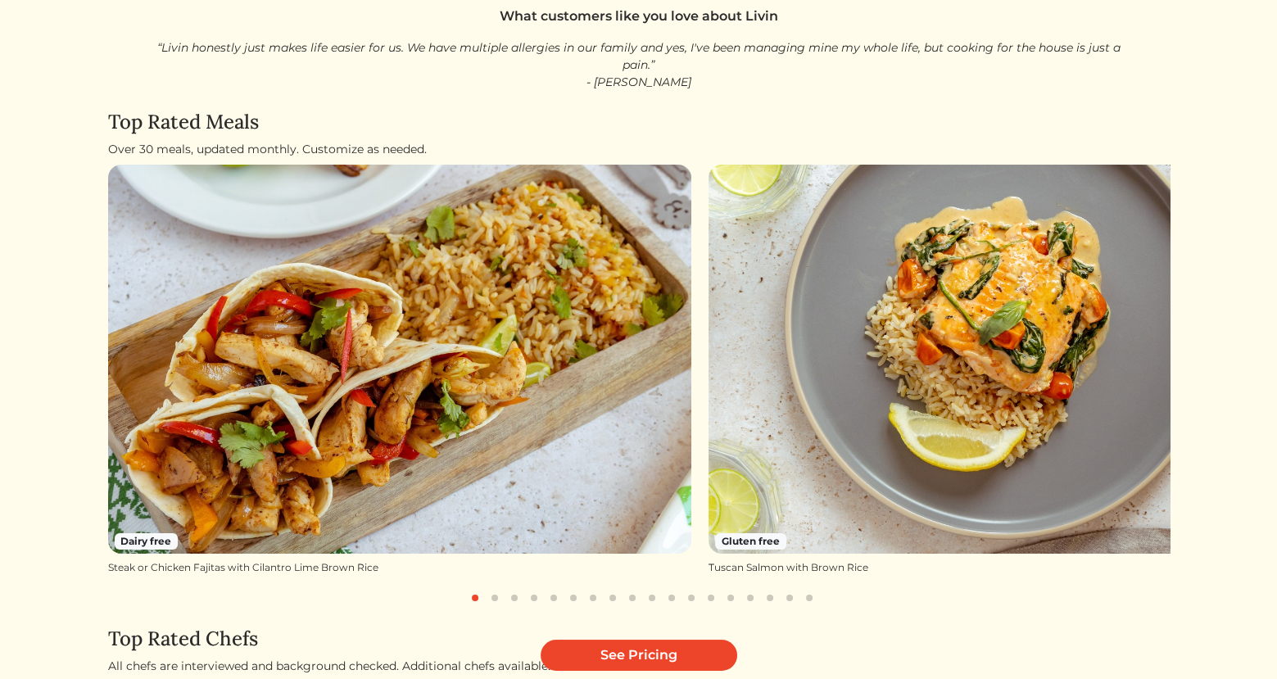
scroll to position [334, 0]
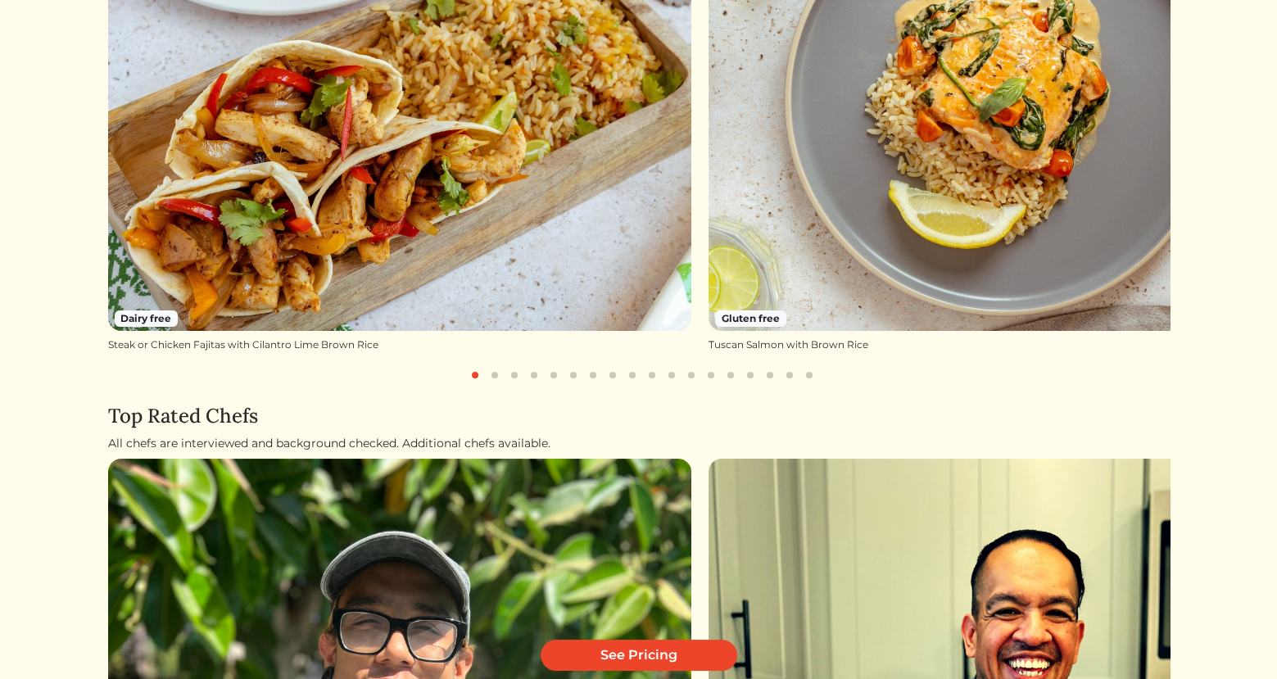
click at [924, 226] on img at bounding box center [1000, 136] width 584 height 389
click at [512, 385] on div "Here's a Sneak Peek What customers like you love about Livin “Livin honestly ju…" at bounding box center [638, 416] width 1061 height 1383
click at [512, 379] on button "button" at bounding box center [514, 375] width 20 height 20
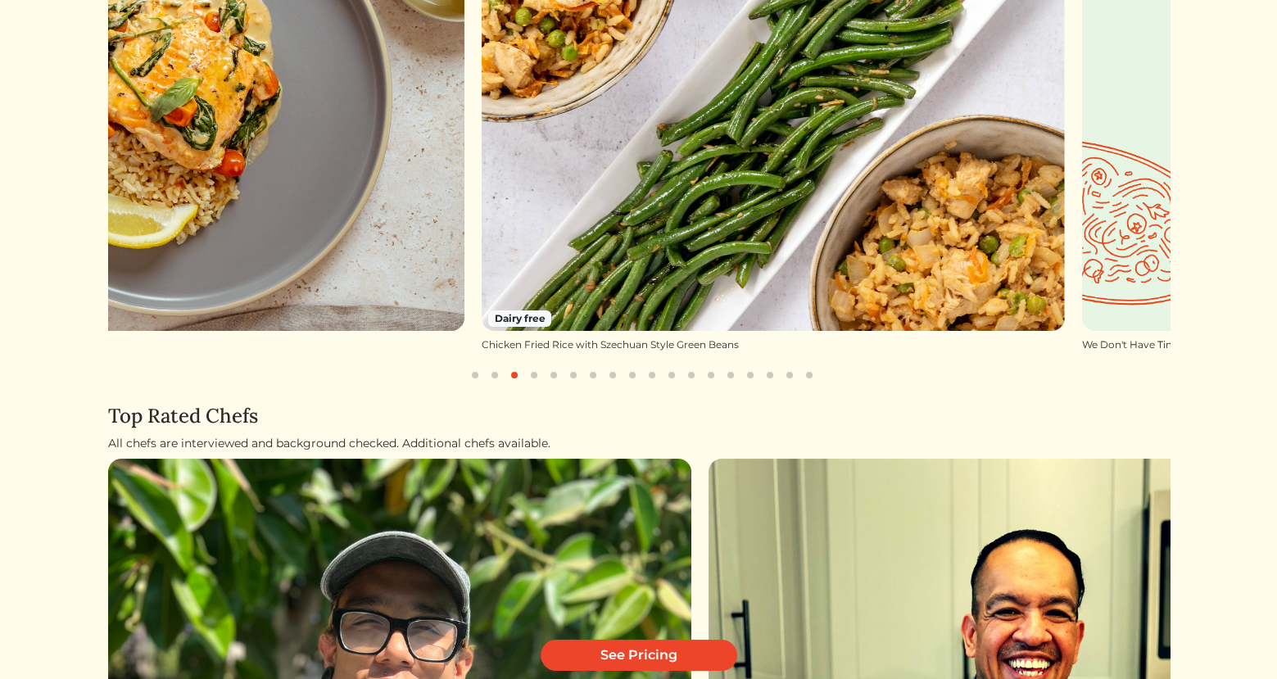
click at [528, 384] on div "Here's a Sneak Peek What customers like you love about Livin “Livin honestly ju…" at bounding box center [638, 416] width 1061 height 1383
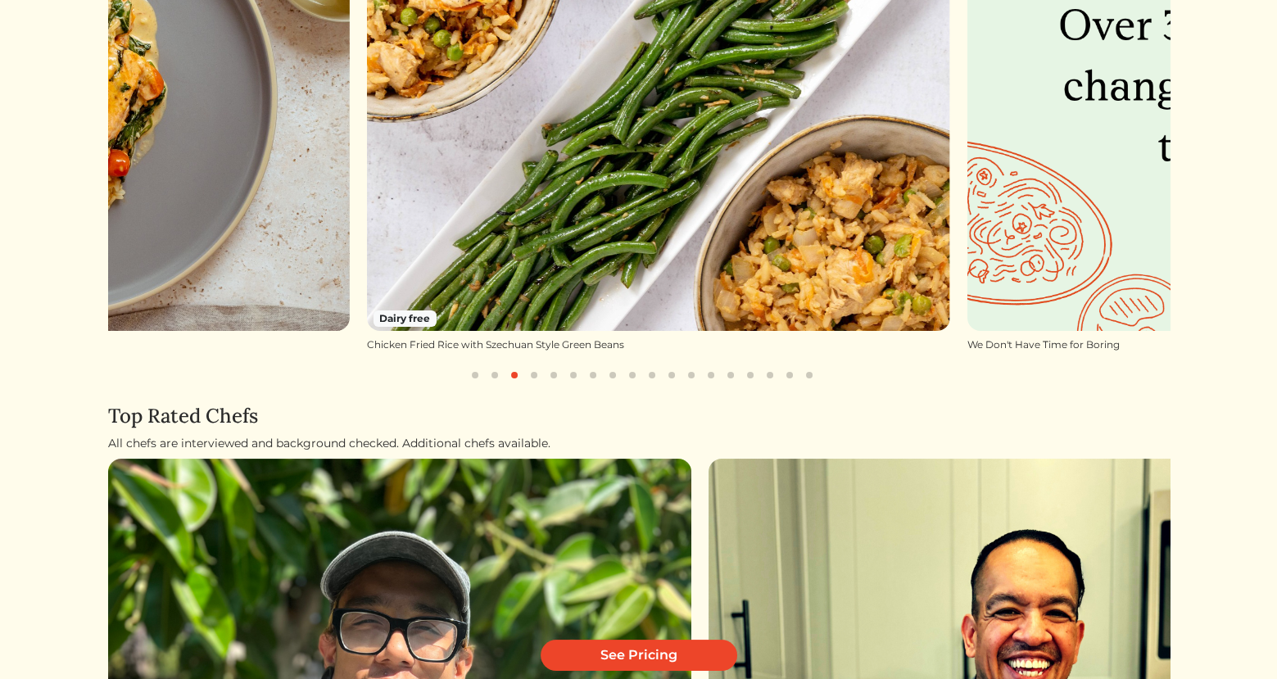
click at [542, 380] on div at bounding box center [642, 375] width 991 height 20
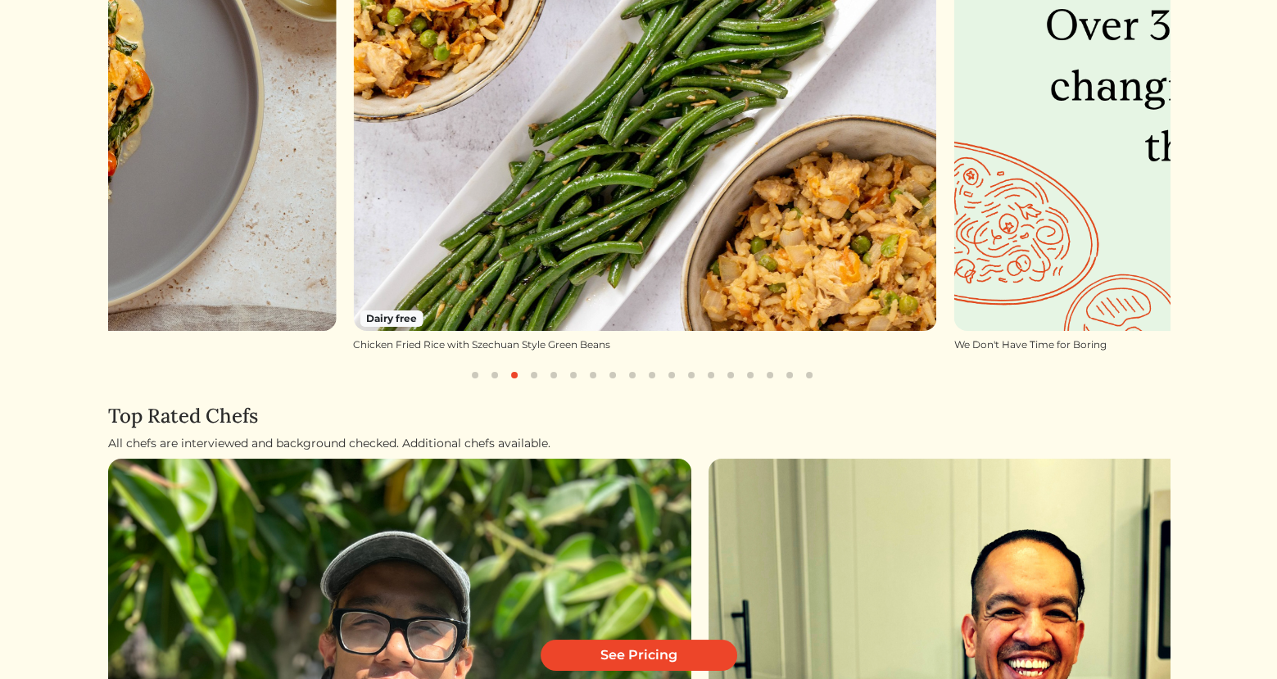
click at [552, 378] on button "button" at bounding box center [554, 375] width 20 height 20
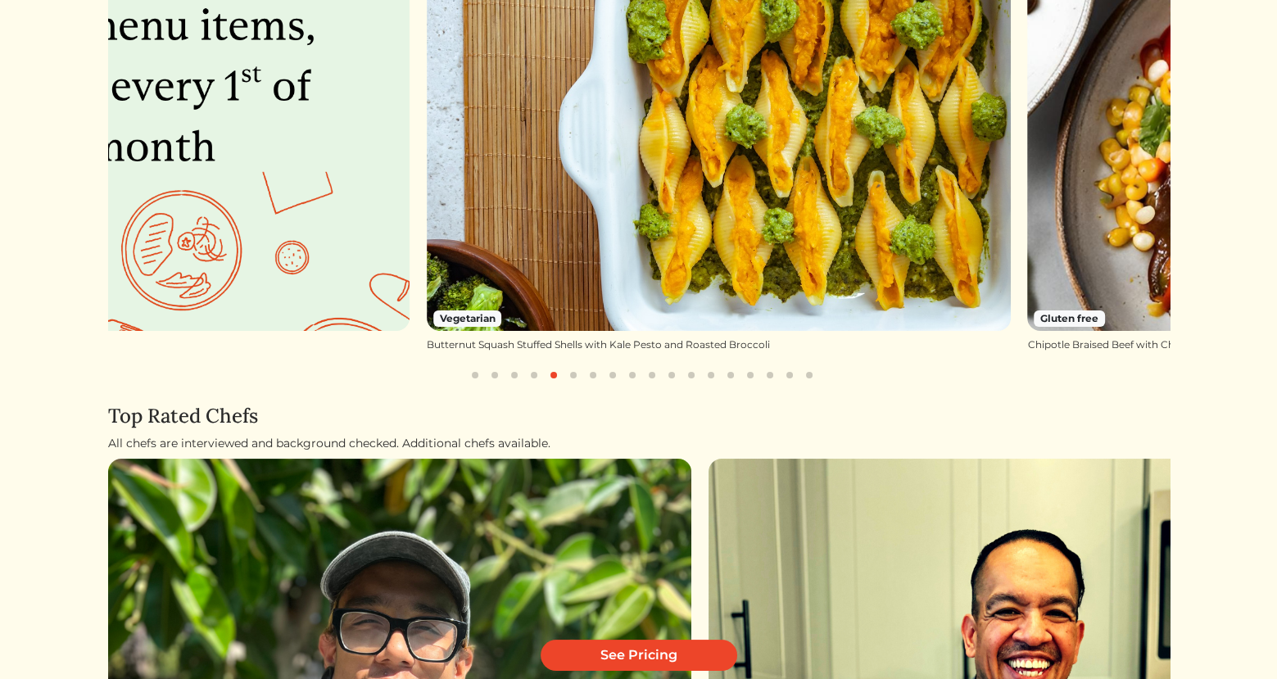
click at [600, 378] on button "button" at bounding box center [593, 375] width 20 height 20
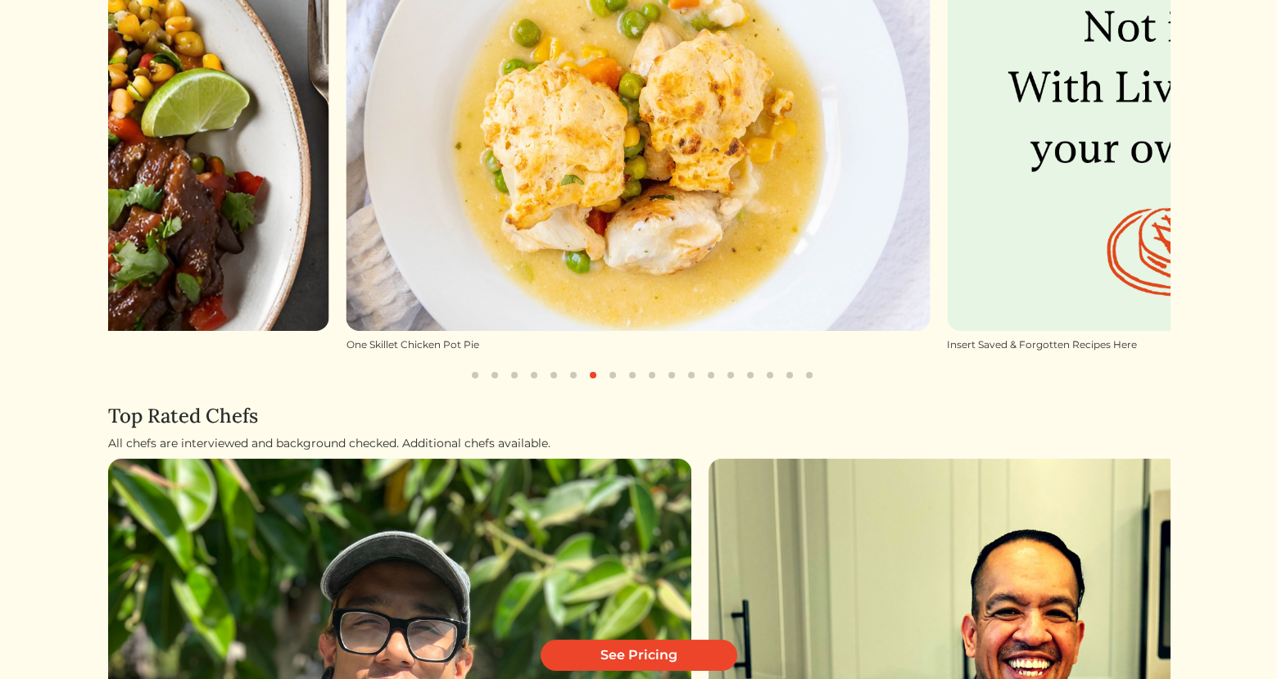
click at [611, 369] on button "button" at bounding box center [613, 375] width 20 height 20
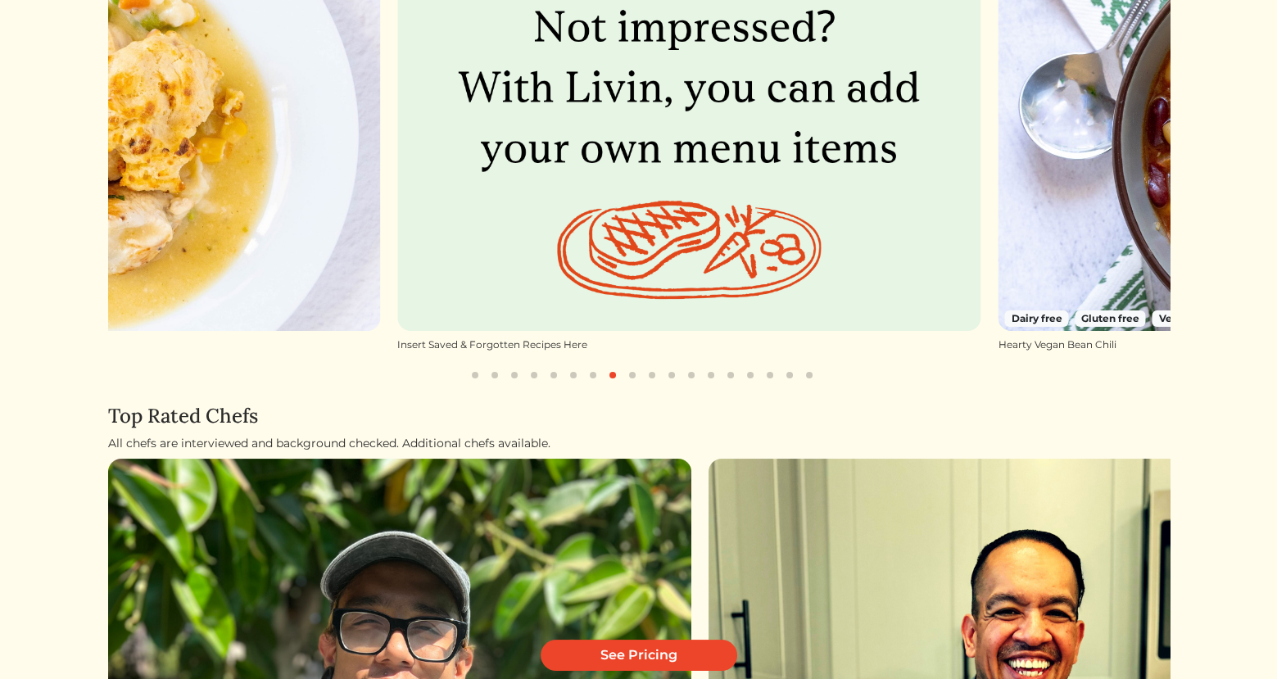
click at [624, 370] on button "button" at bounding box center [632, 375] width 20 height 20
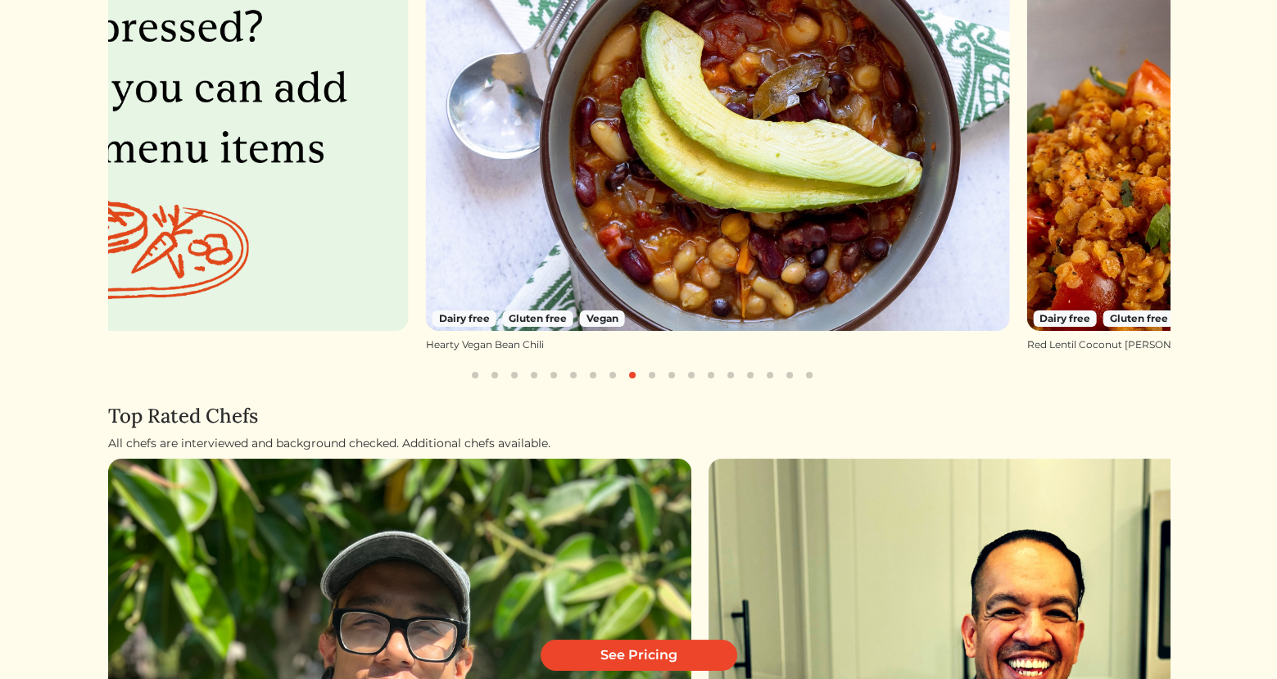
click at [654, 370] on button "button" at bounding box center [652, 375] width 20 height 20
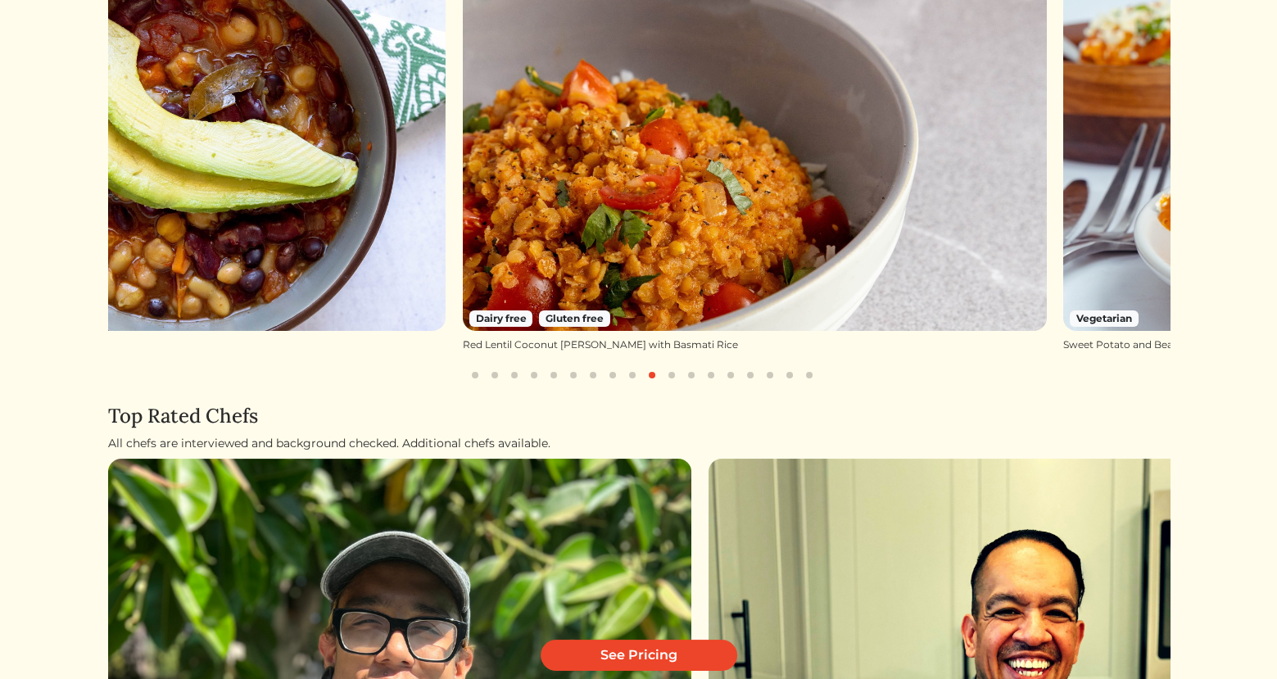
click at [694, 370] on button "button" at bounding box center [691, 375] width 20 height 20
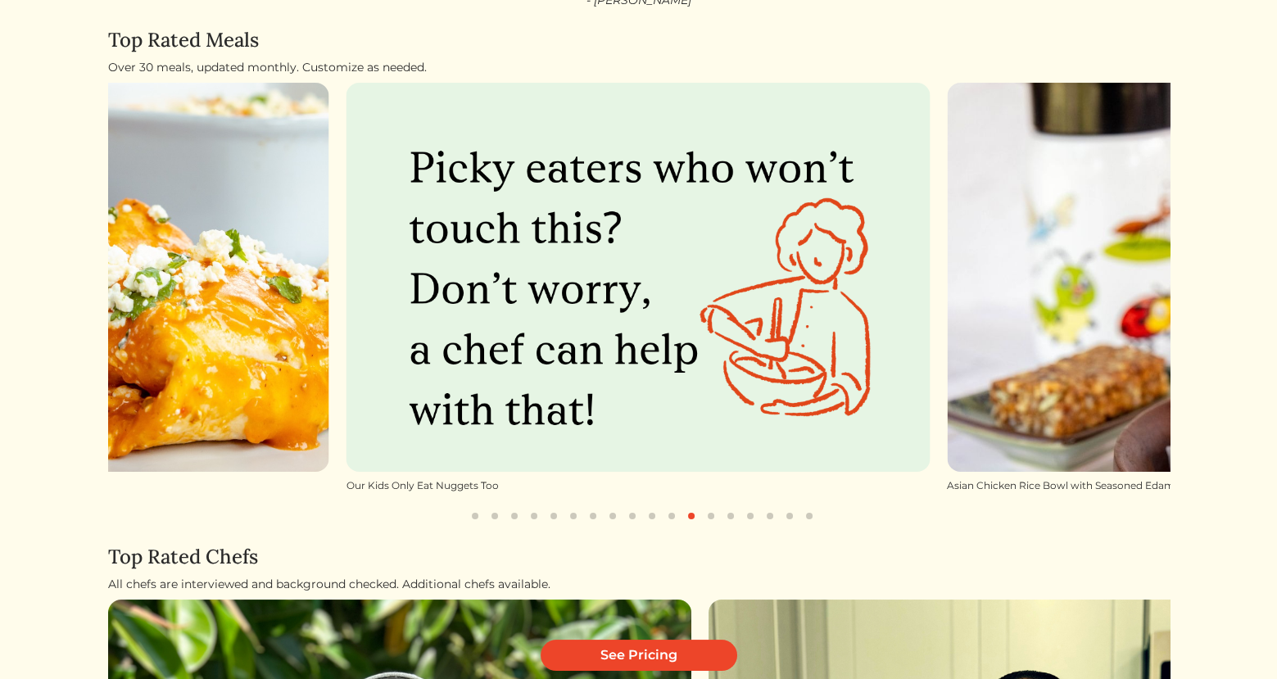
scroll to position [181, 0]
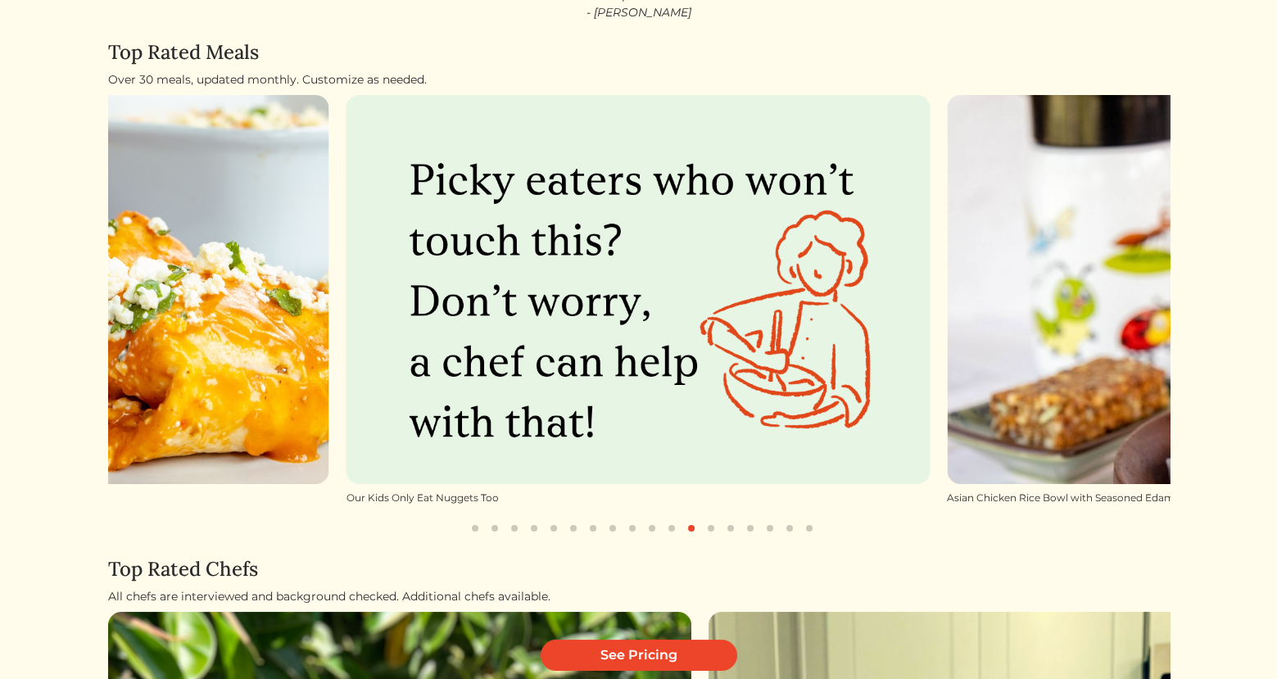
click at [712, 527] on button "button" at bounding box center [711, 528] width 20 height 20
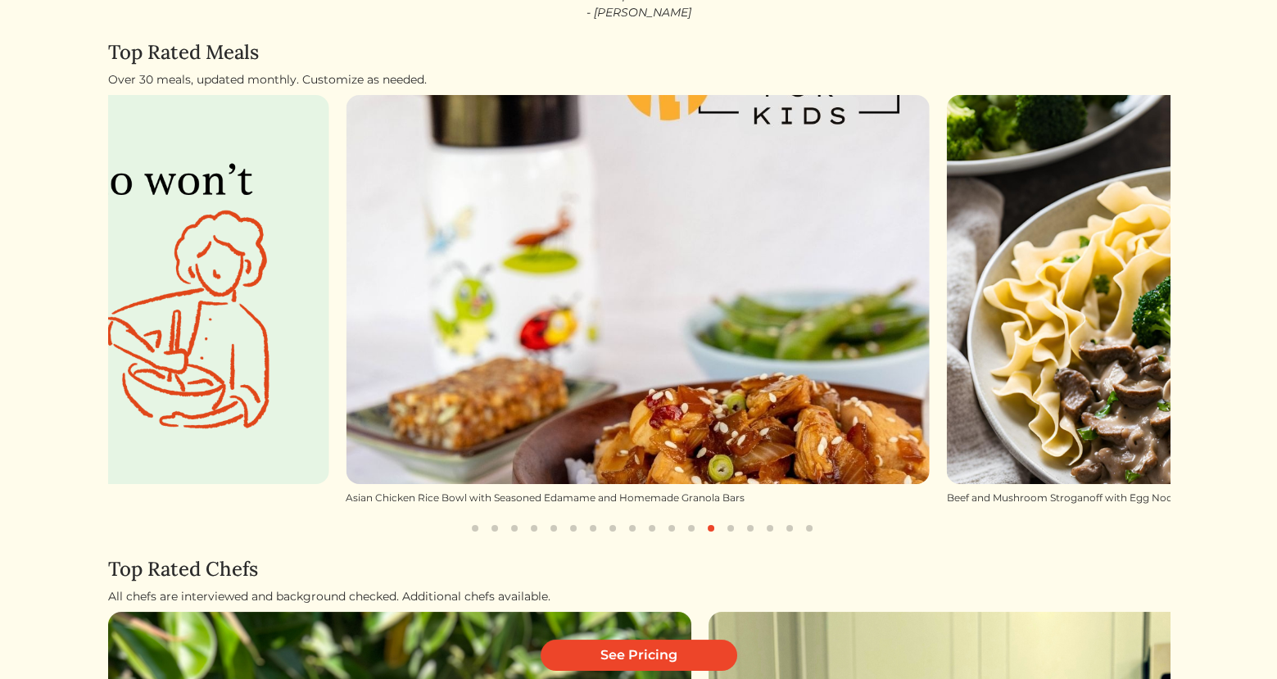
click at [732, 528] on button "button" at bounding box center [731, 528] width 20 height 20
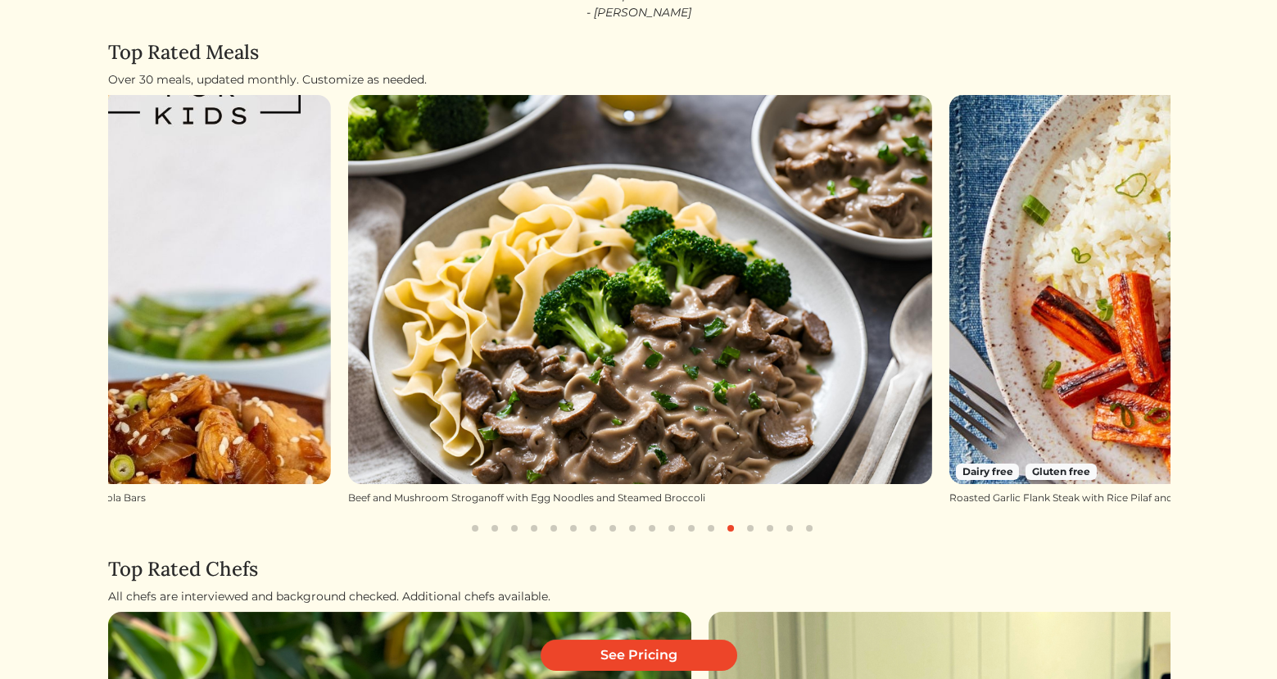
click at [744, 528] on button "button" at bounding box center [750, 528] width 20 height 20
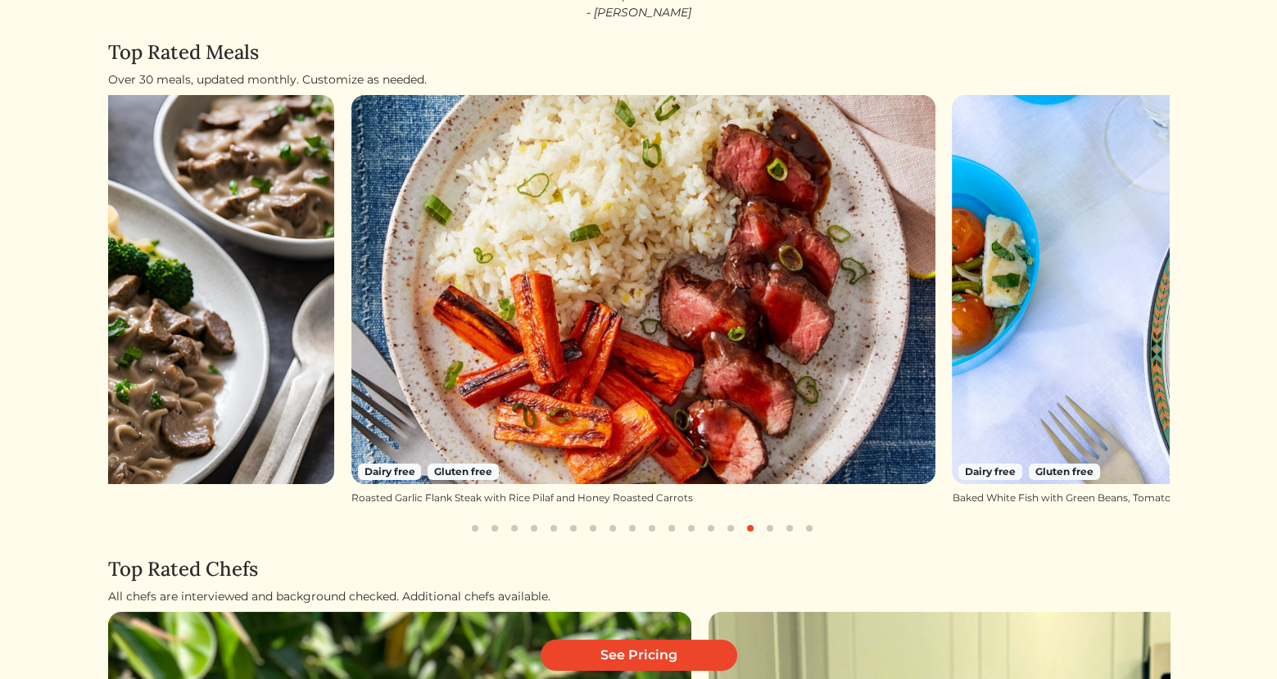
click at [749, 528] on button "button" at bounding box center [750, 528] width 20 height 20
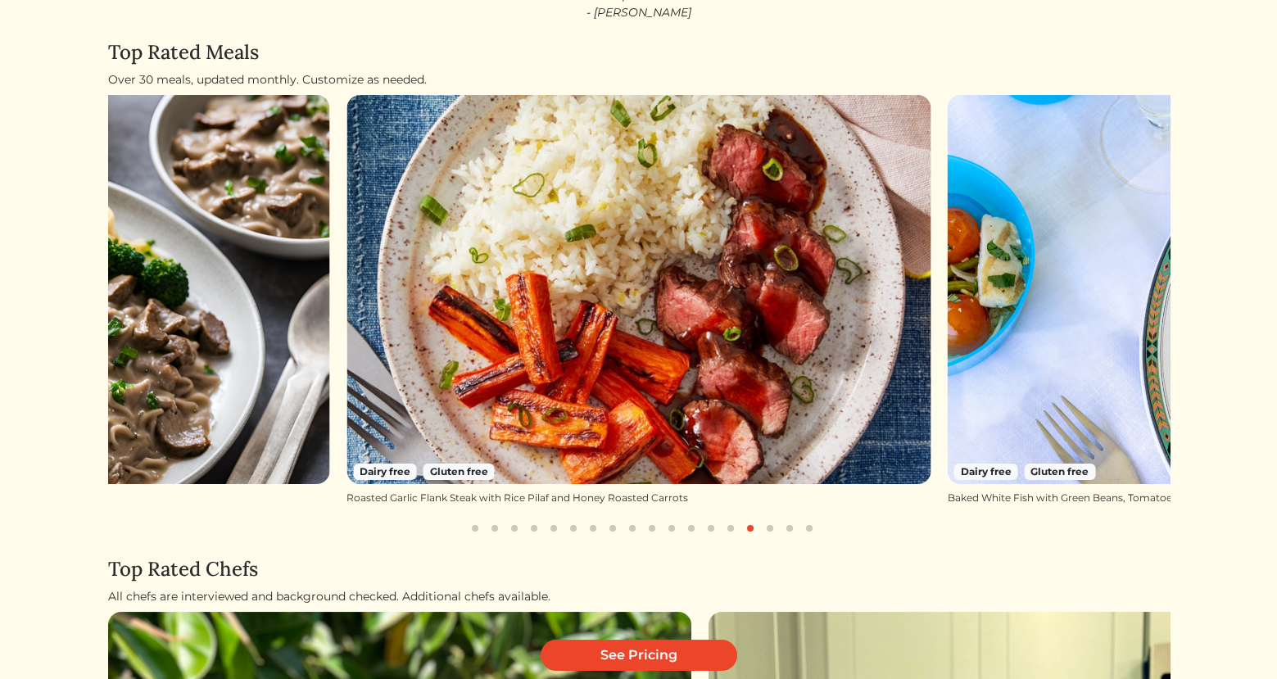
click at [757, 528] on button "button" at bounding box center [750, 528] width 20 height 20
click at [773, 530] on button "button" at bounding box center [770, 528] width 20 height 20
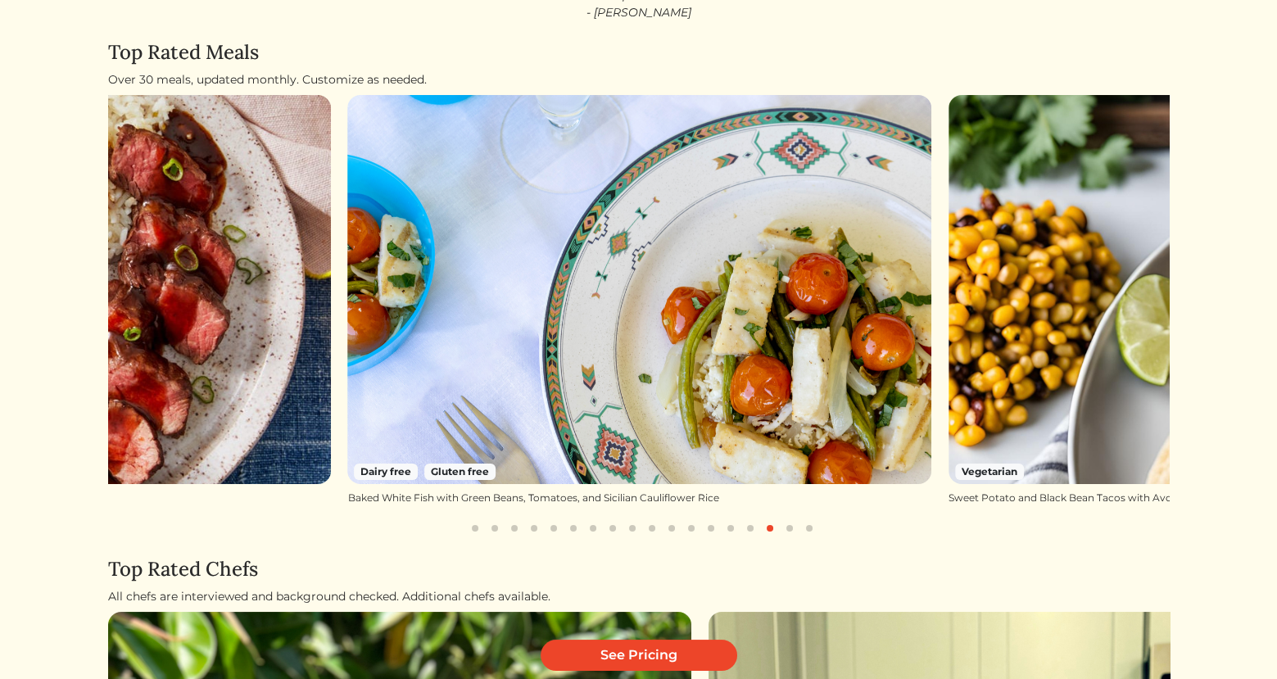
click at [517, 522] on button "button" at bounding box center [514, 528] width 20 height 20
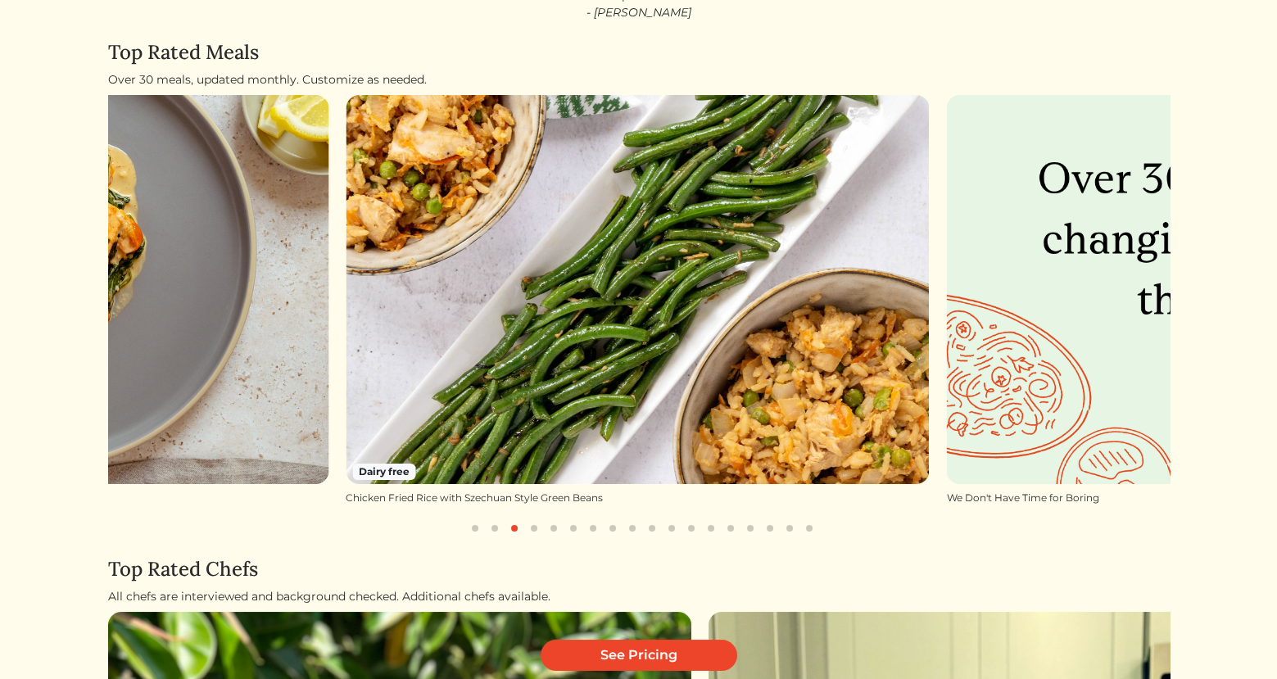
click at [527, 527] on button "button" at bounding box center [534, 528] width 20 height 20
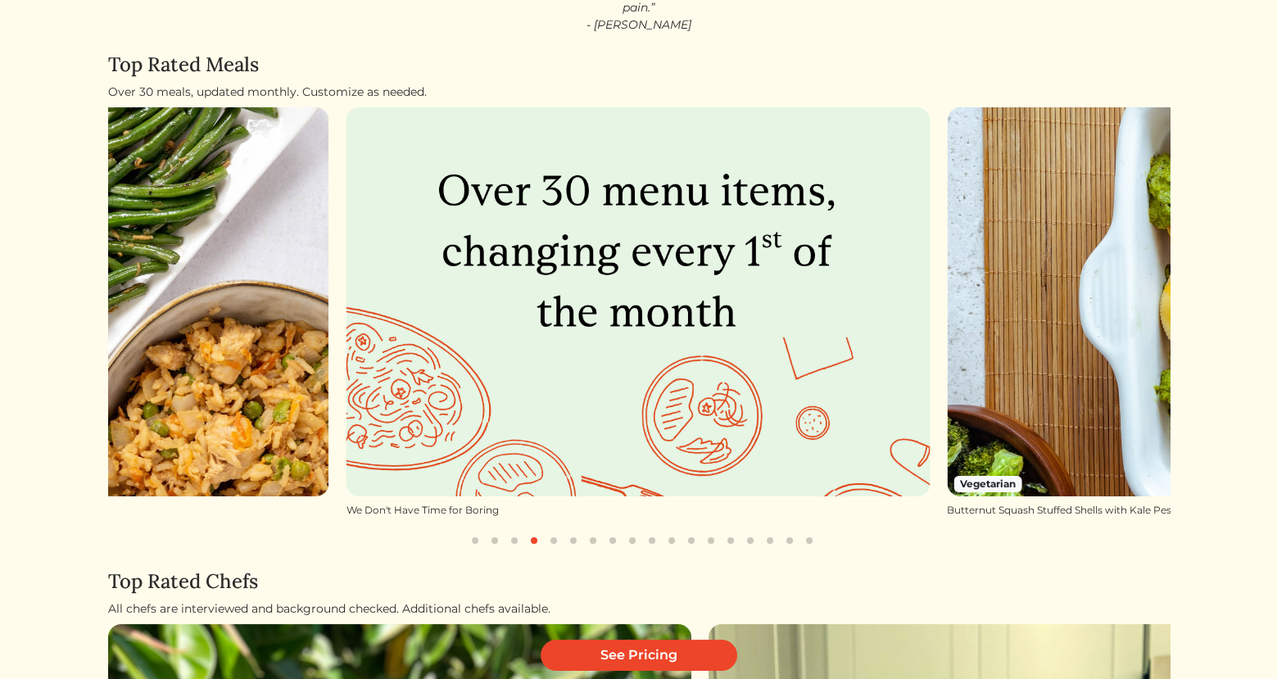
scroll to position [201, 0]
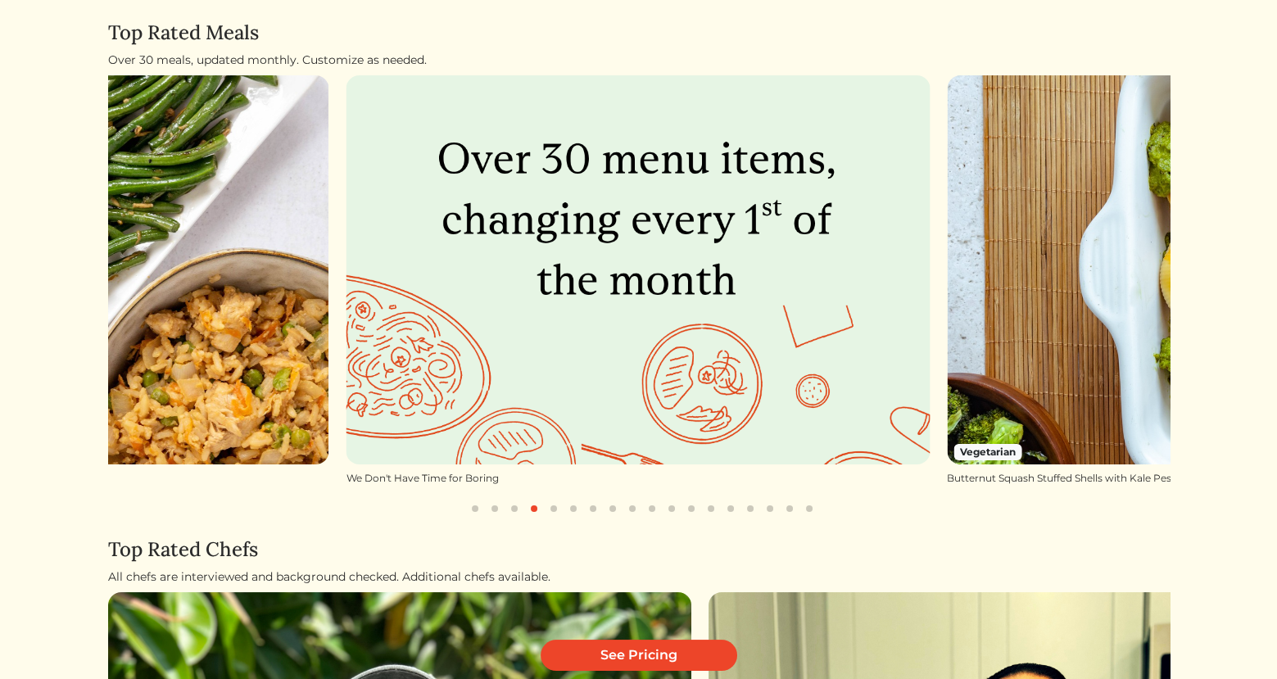
click at [553, 505] on button "button" at bounding box center [554, 509] width 20 height 20
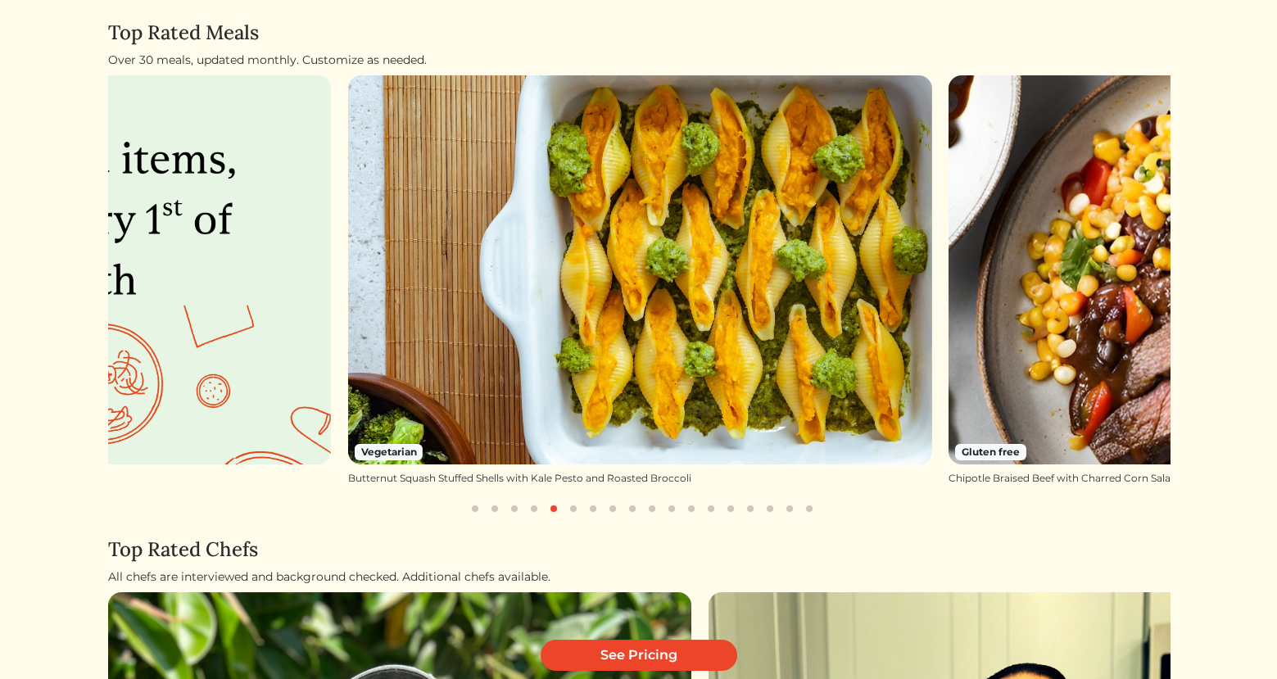
click at [561, 507] on button "button" at bounding box center [554, 509] width 20 height 20
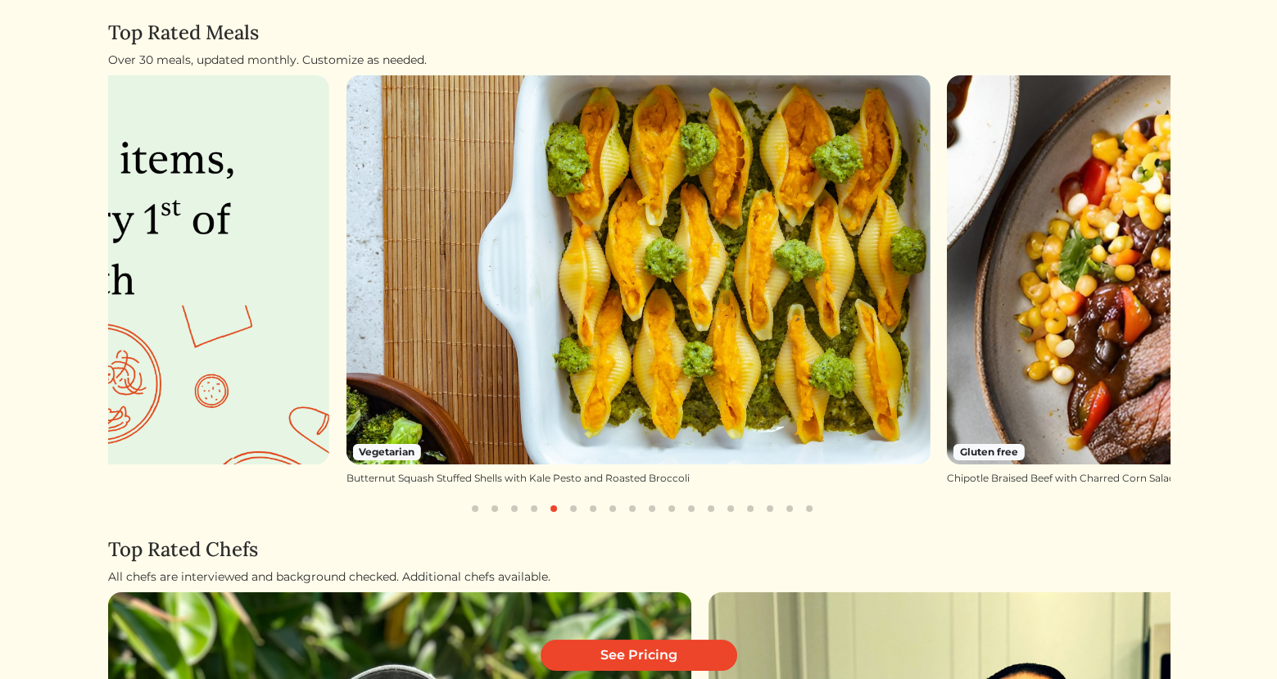
click at [569, 508] on button "button" at bounding box center [573, 509] width 20 height 20
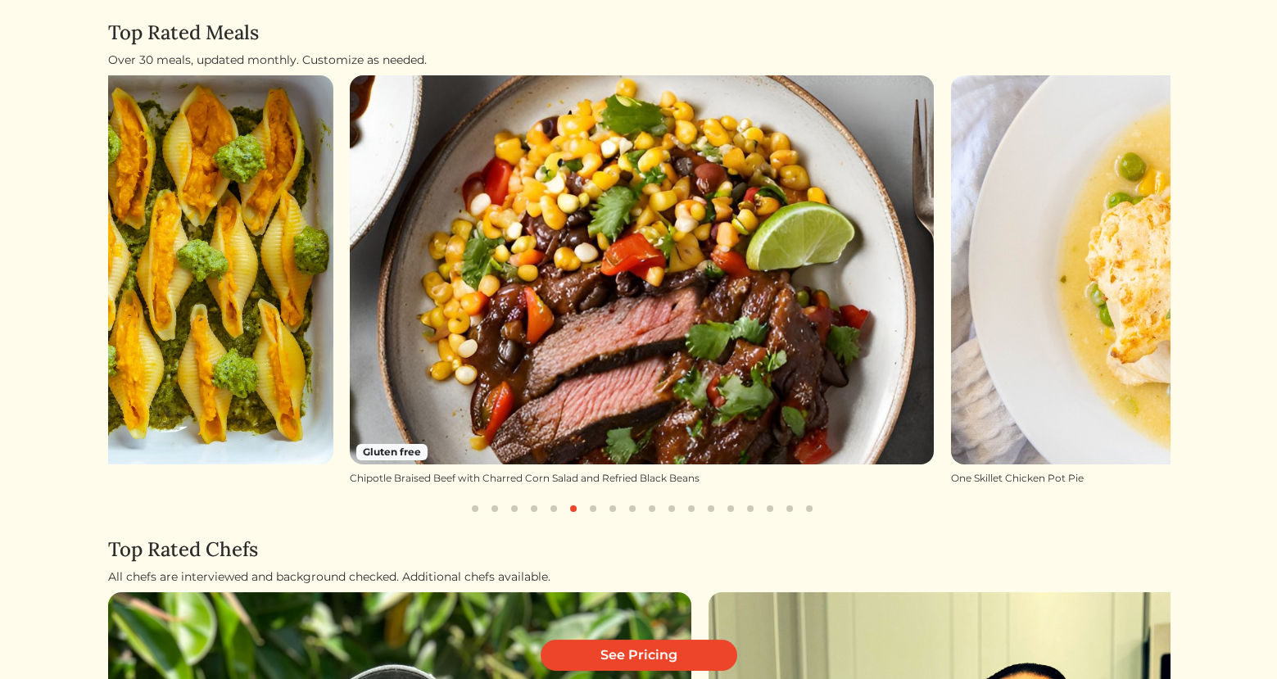
click at [590, 508] on button "button" at bounding box center [593, 509] width 20 height 20
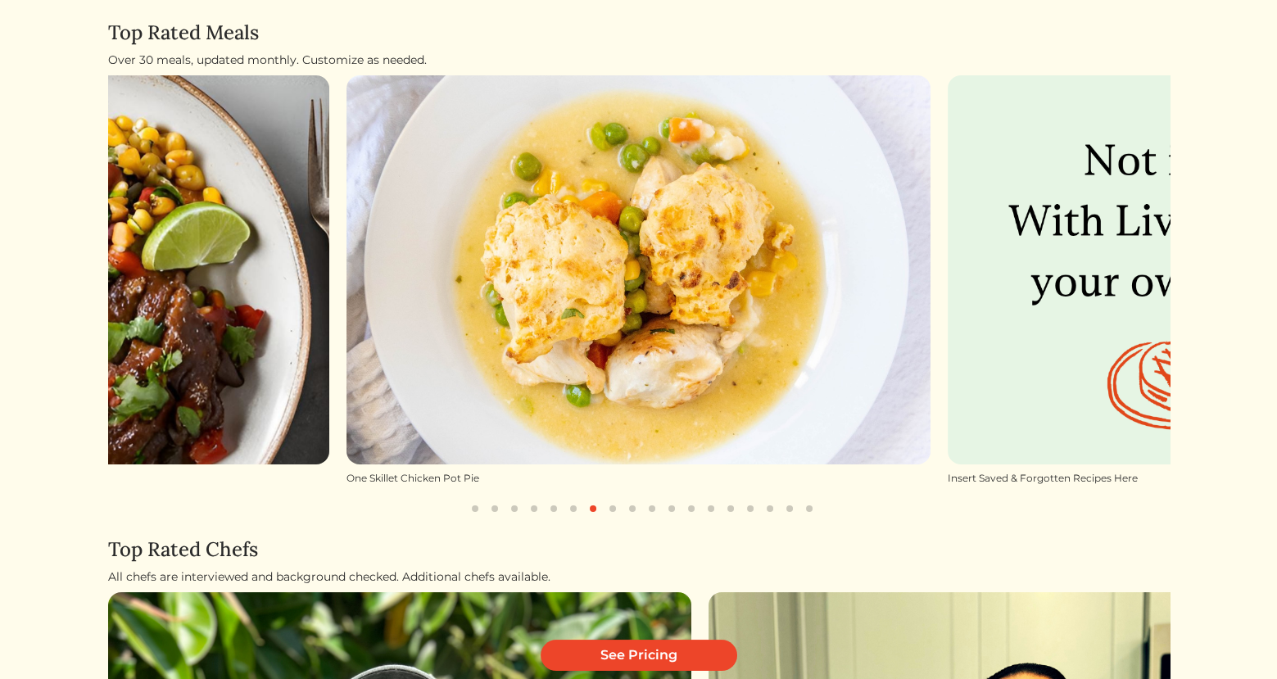
click at [620, 509] on button "button" at bounding box center [613, 509] width 20 height 20
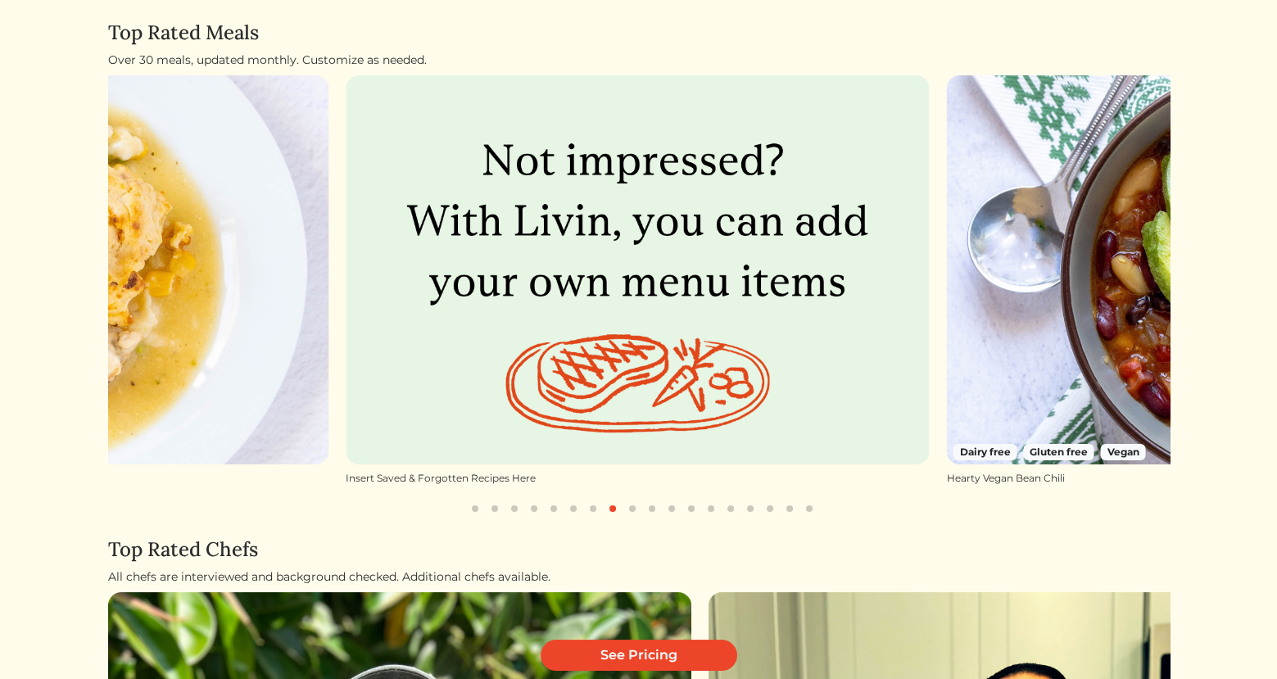
click at [631, 509] on button "button" at bounding box center [632, 509] width 20 height 20
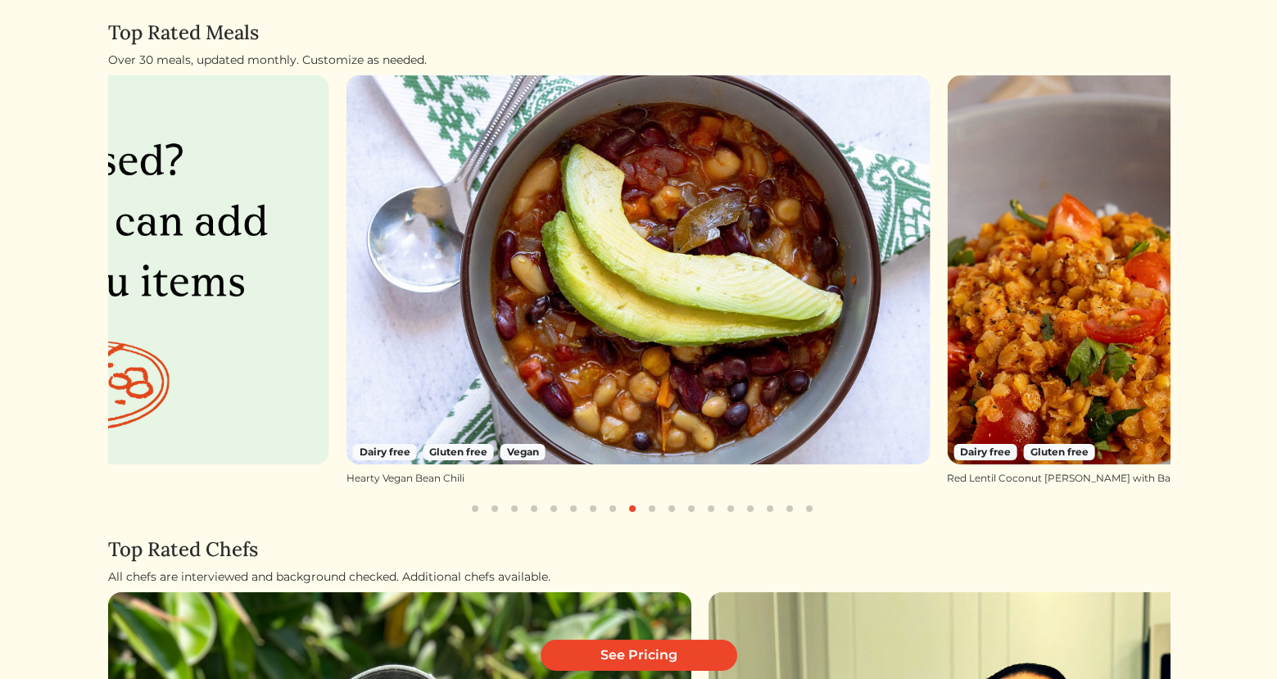
click at [654, 506] on button "button" at bounding box center [652, 509] width 20 height 20
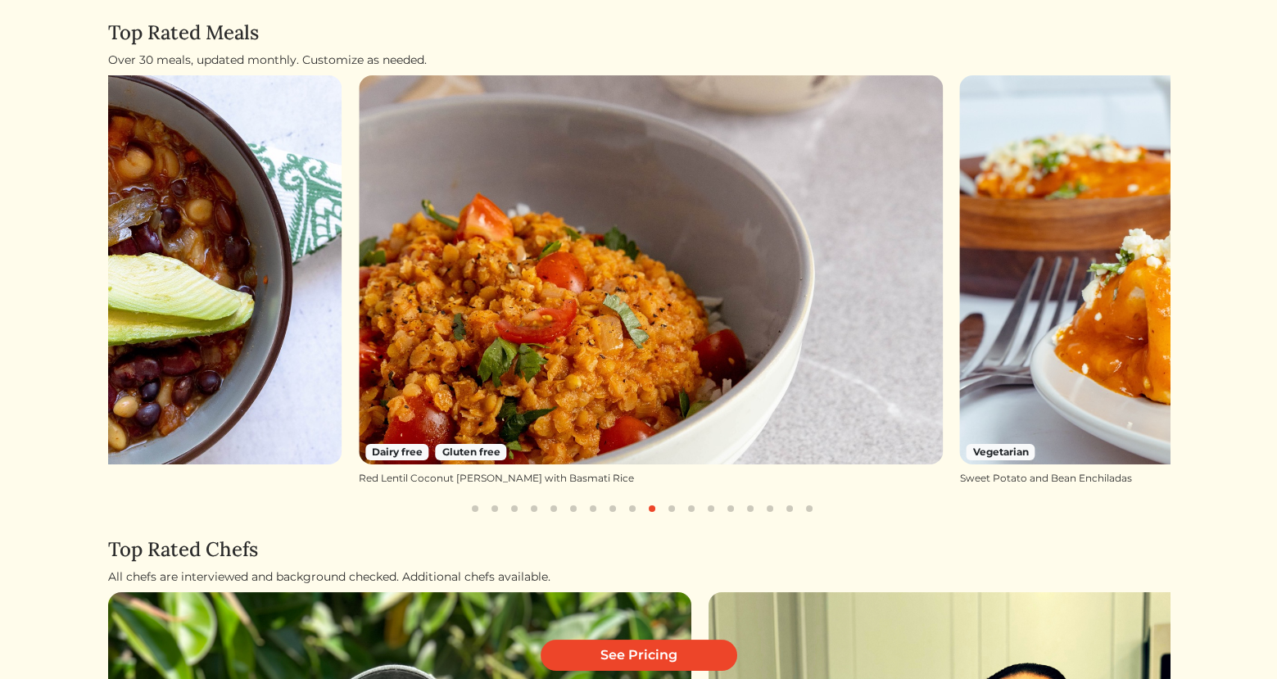
click at [671, 508] on button "button" at bounding box center [672, 509] width 20 height 20
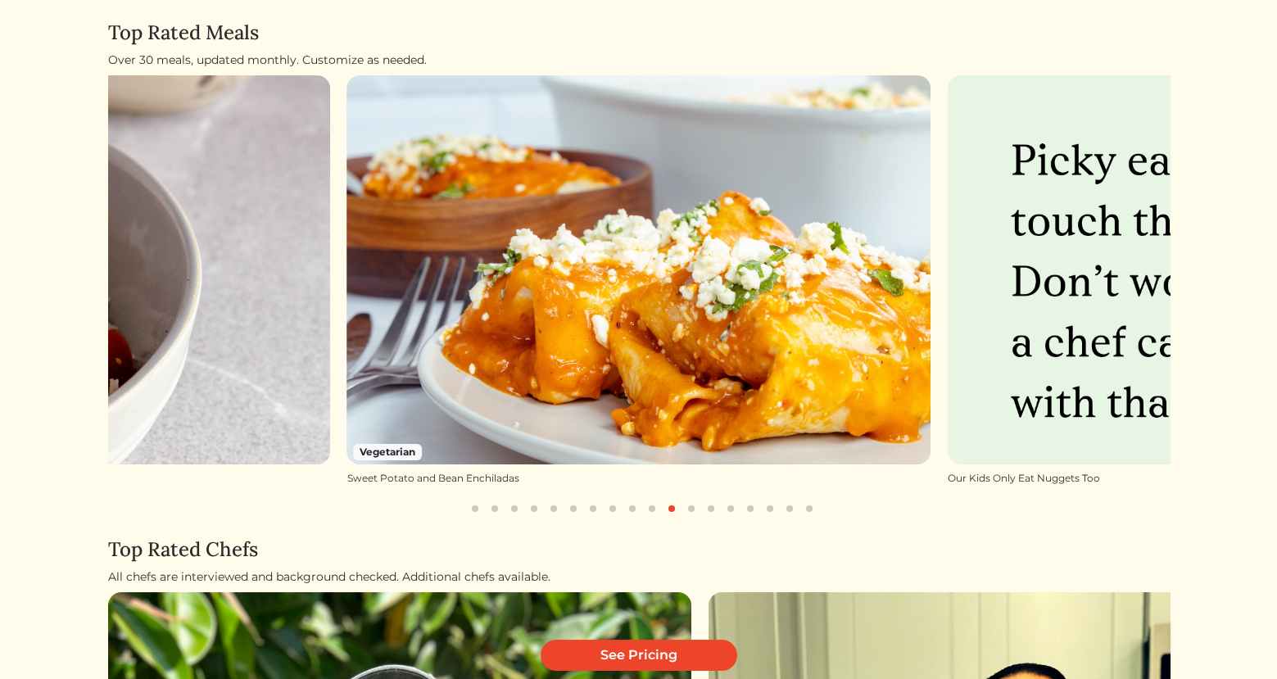
click at [693, 509] on button "button" at bounding box center [691, 509] width 20 height 20
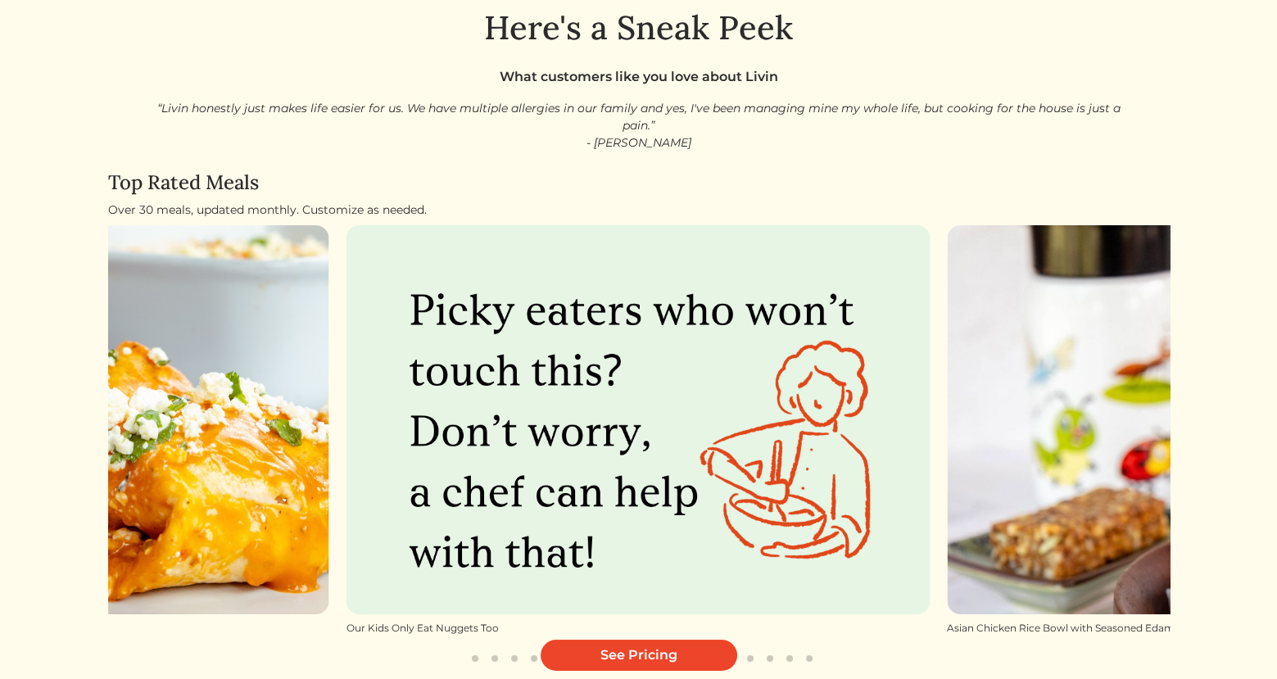
scroll to position [0, 0]
